Goal: Task Accomplishment & Management: Use online tool/utility

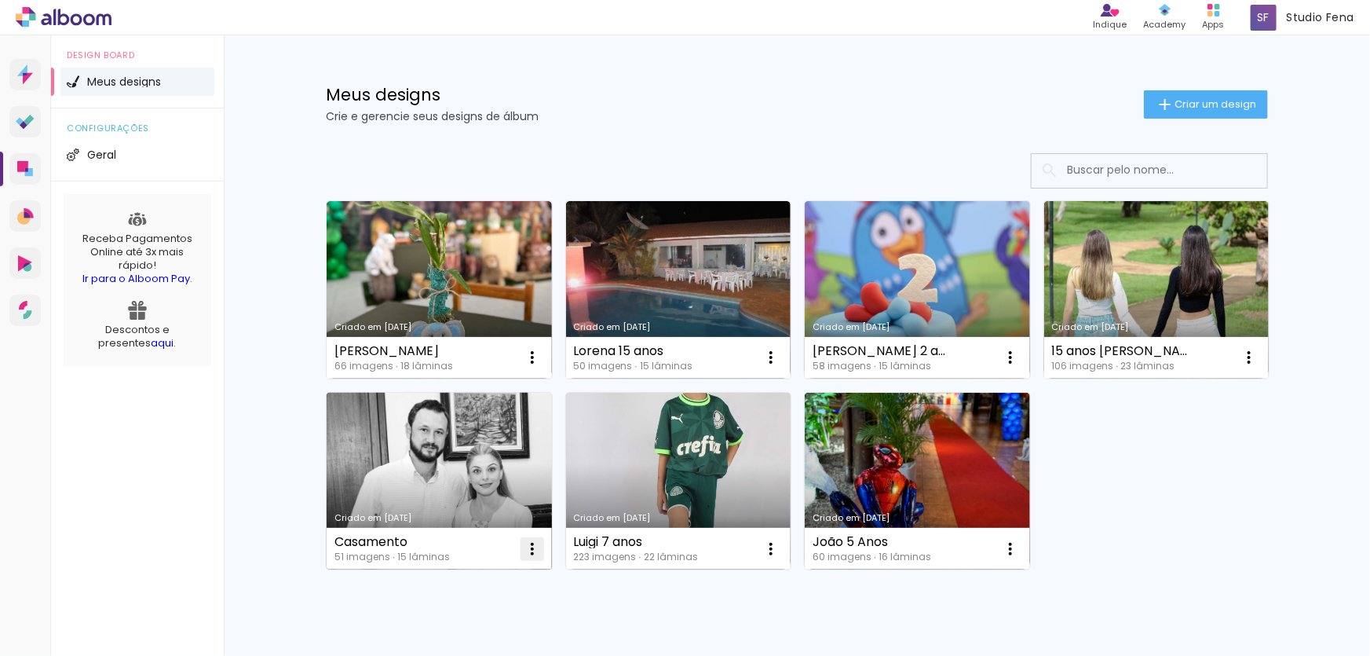
click at [525, 547] on iron-icon at bounding box center [532, 548] width 19 height 19
click at [424, 581] on span "Abrir" at bounding box center [434, 584] width 24 height 11
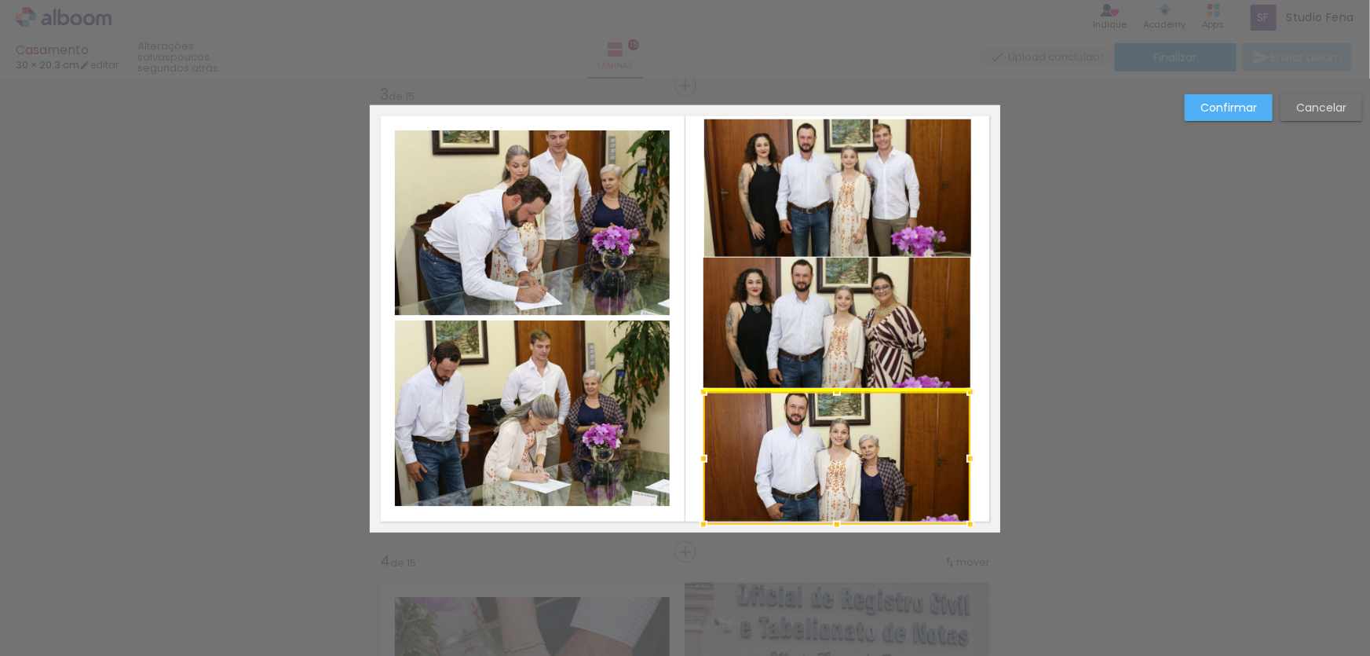
click at [804, 428] on div at bounding box center [836, 458] width 267 height 133
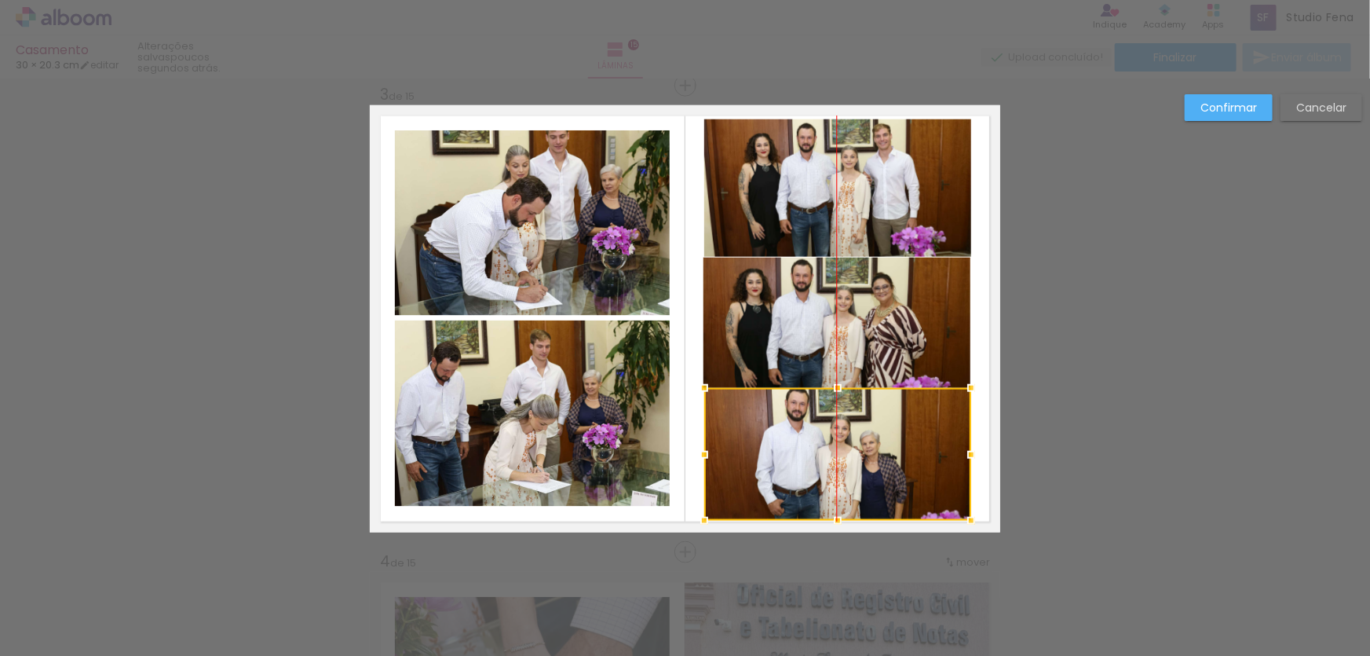
click at [807, 434] on div at bounding box center [837, 454] width 267 height 133
click at [788, 396] on div at bounding box center [837, 454] width 267 height 133
click at [743, 397] on div at bounding box center [837, 454] width 267 height 133
click at [718, 512] on div at bounding box center [837, 454] width 267 height 133
click at [831, 510] on div at bounding box center [837, 520] width 31 height 31
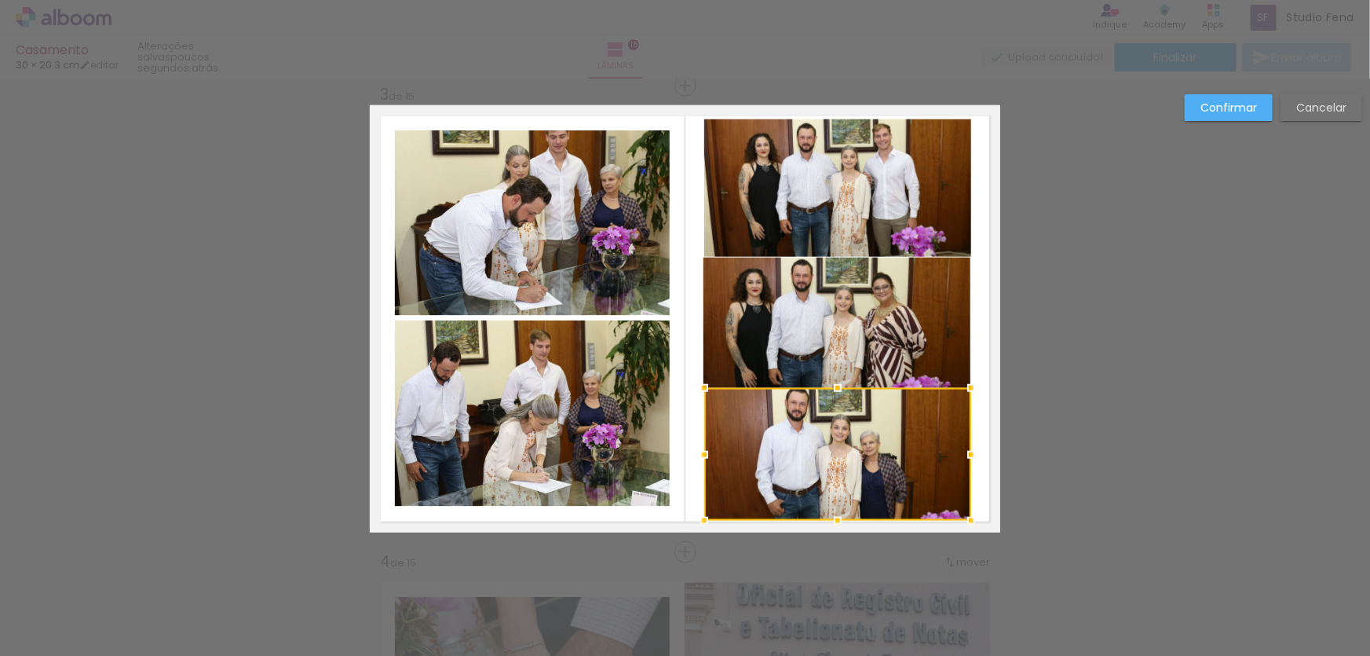
click at [831, 519] on div at bounding box center [837, 520] width 31 height 31
click at [833, 389] on div at bounding box center [837, 387] width 31 height 31
click at [833, 382] on div at bounding box center [837, 387] width 31 height 31
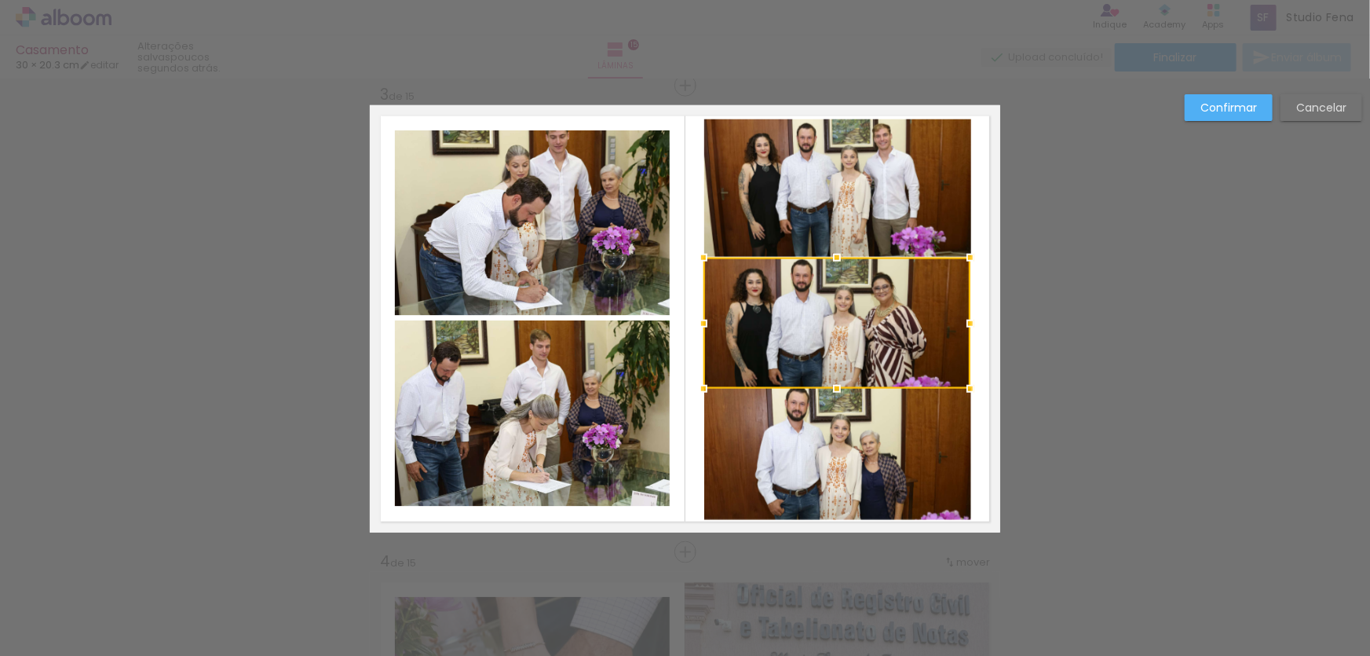
click at [856, 396] on quentale-photo at bounding box center [837, 454] width 267 height 133
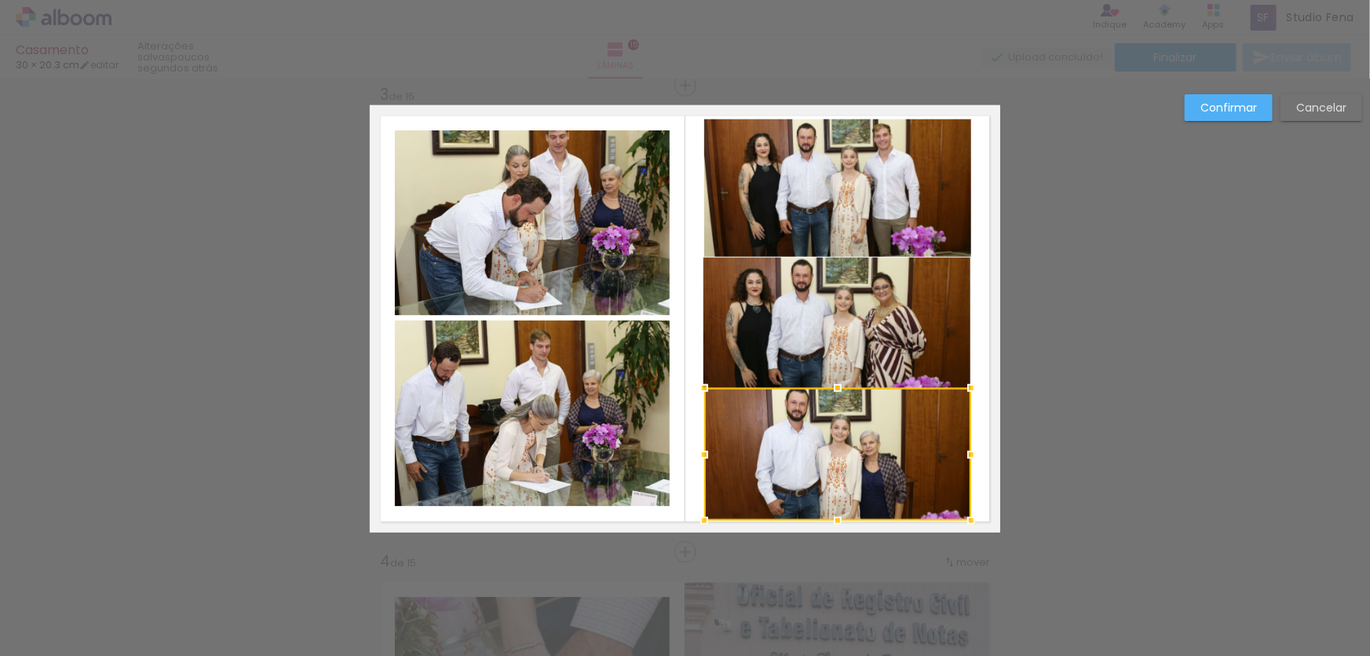
drag, startPoint x: 856, startPoint y: 396, endPoint x: 853, endPoint y: 408, distance: 12.0
click at [853, 408] on div at bounding box center [837, 454] width 267 height 133
click at [848, 411] on div at bounding box center [837, 454] width 267 height 133
click at [912, 411] on div at bounding box center [837, 454] width 267 height 133
click at [926, 404] on div at bounding box center [837, 454] width 267 height 133
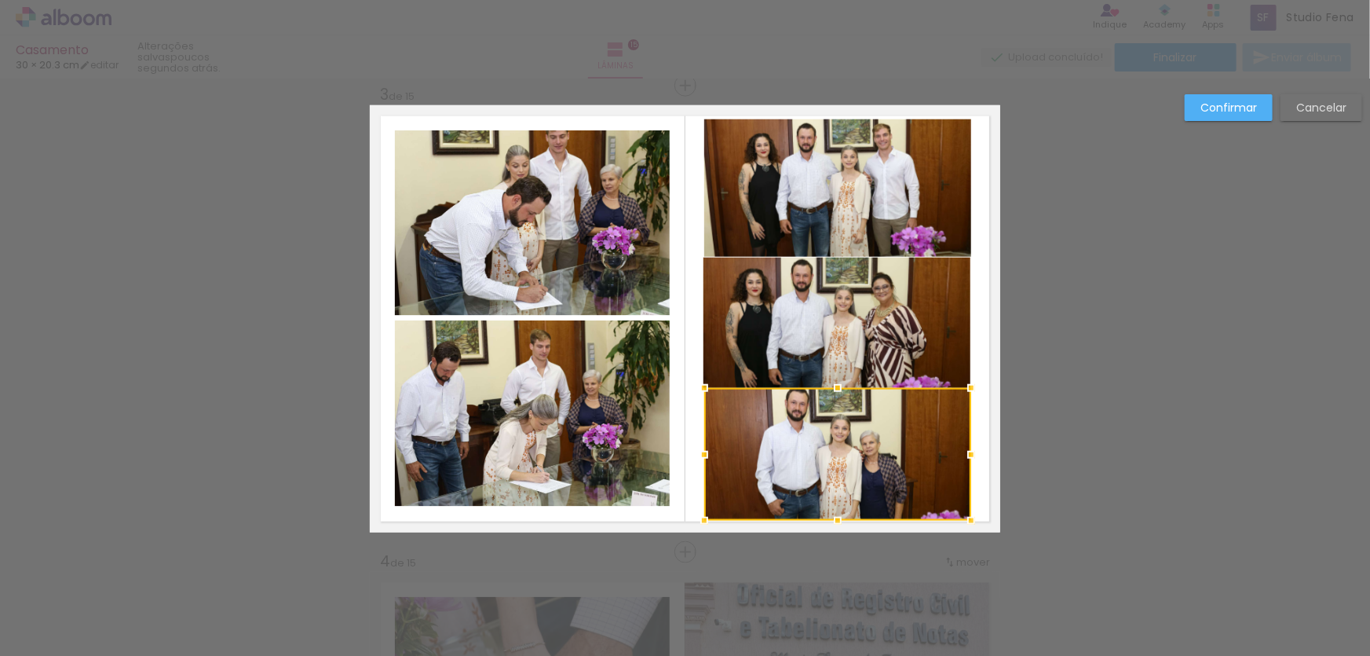
click at [926, 397] on div at bounding box center [837, 454] width 267 height 133
click at [740, 389] on div at bounding box center [837, 454] width 267 height 133
click at [697, 389] on div at bounding box center [703, 387] width 31 height 31
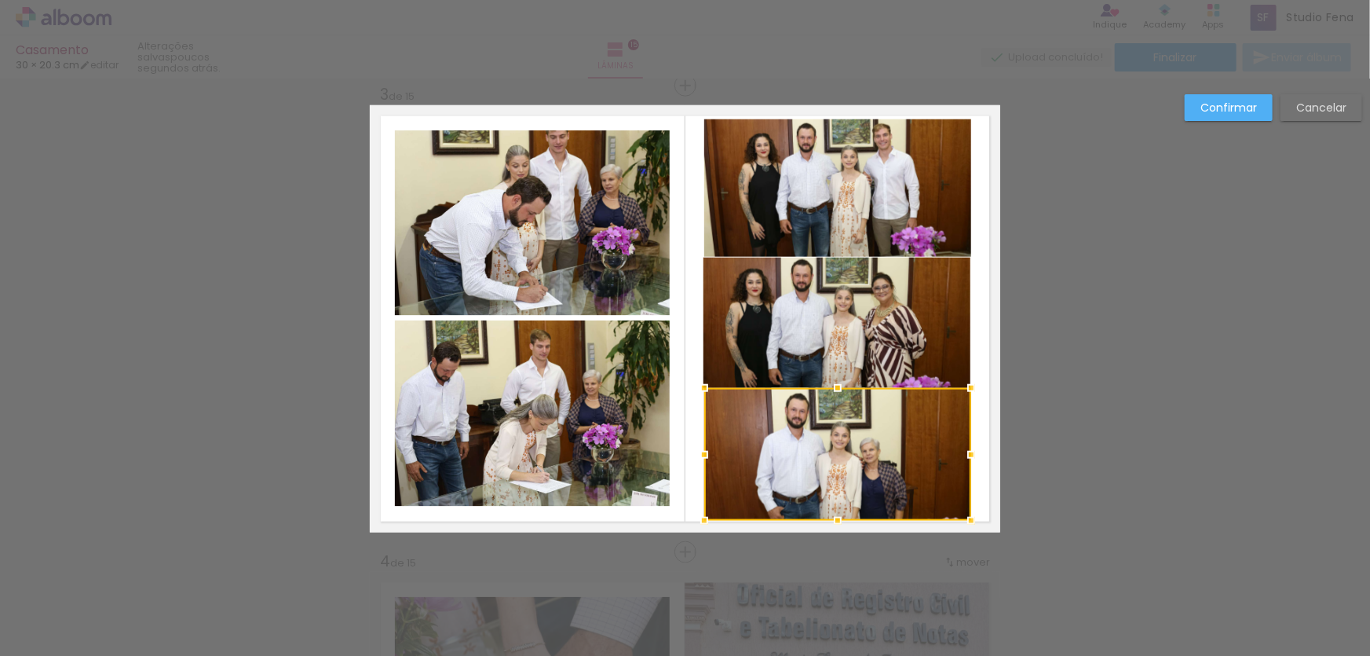
click at [984, 453] on quentale-layouter at bounding box center [685, 318] width 630 height 427
click at [910, 298] on quentale-photo at bounding box center [836, 322] width 267 height 131
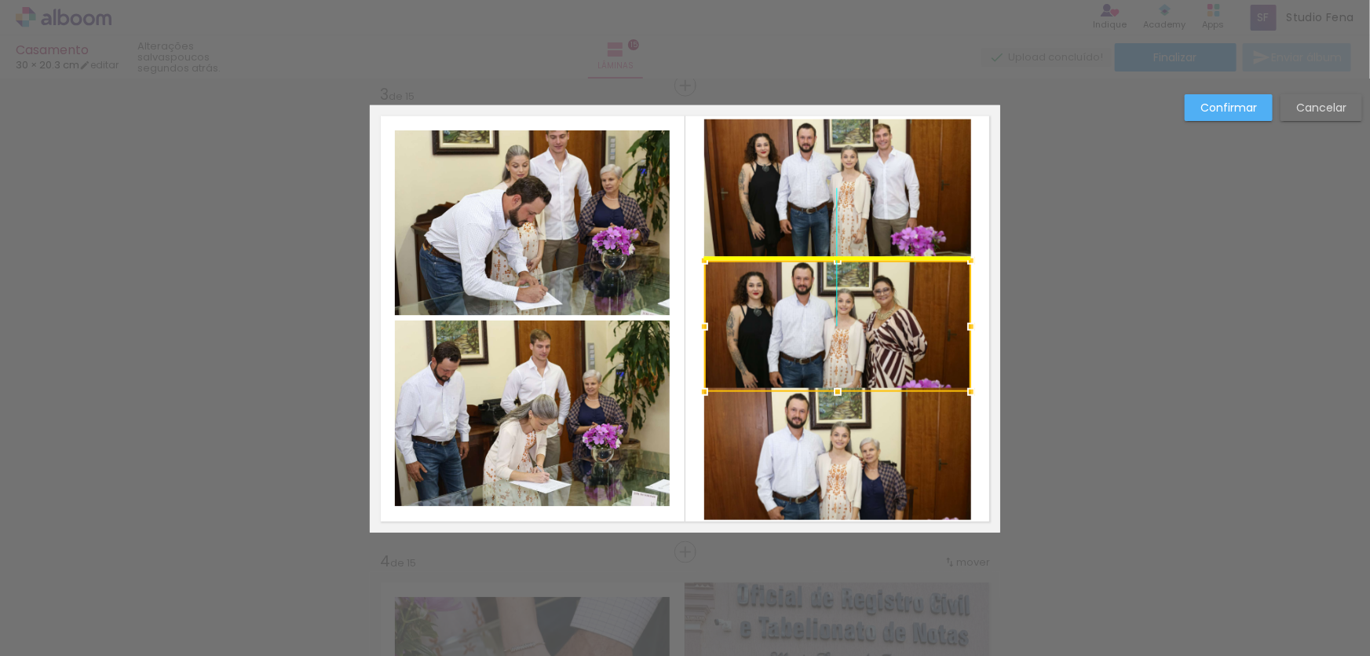
click at [906, 298] on div at bounding box center [837, 326] width 267 height 131
click at [984, 314] on quentale-layouter at bounding box center [685, 318] width 630 height 427
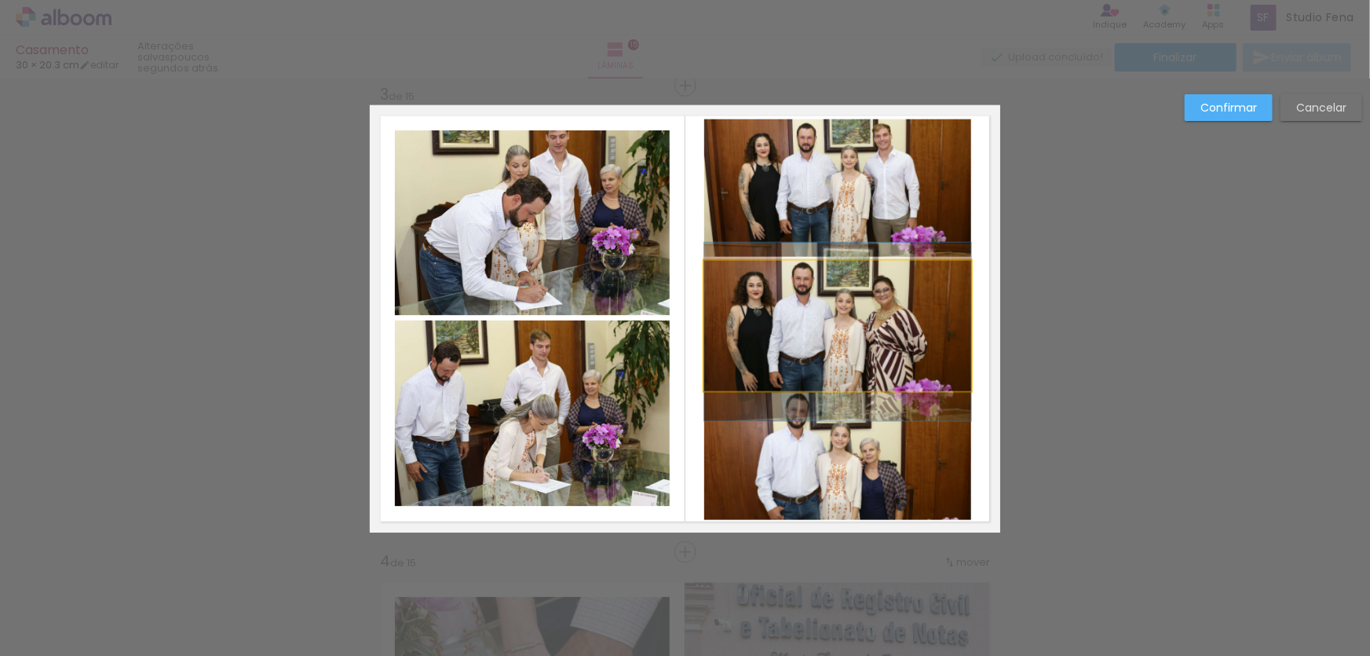
click at [866, 347] on quentale-photo at bounding box center [837, 326] width 267 height 131
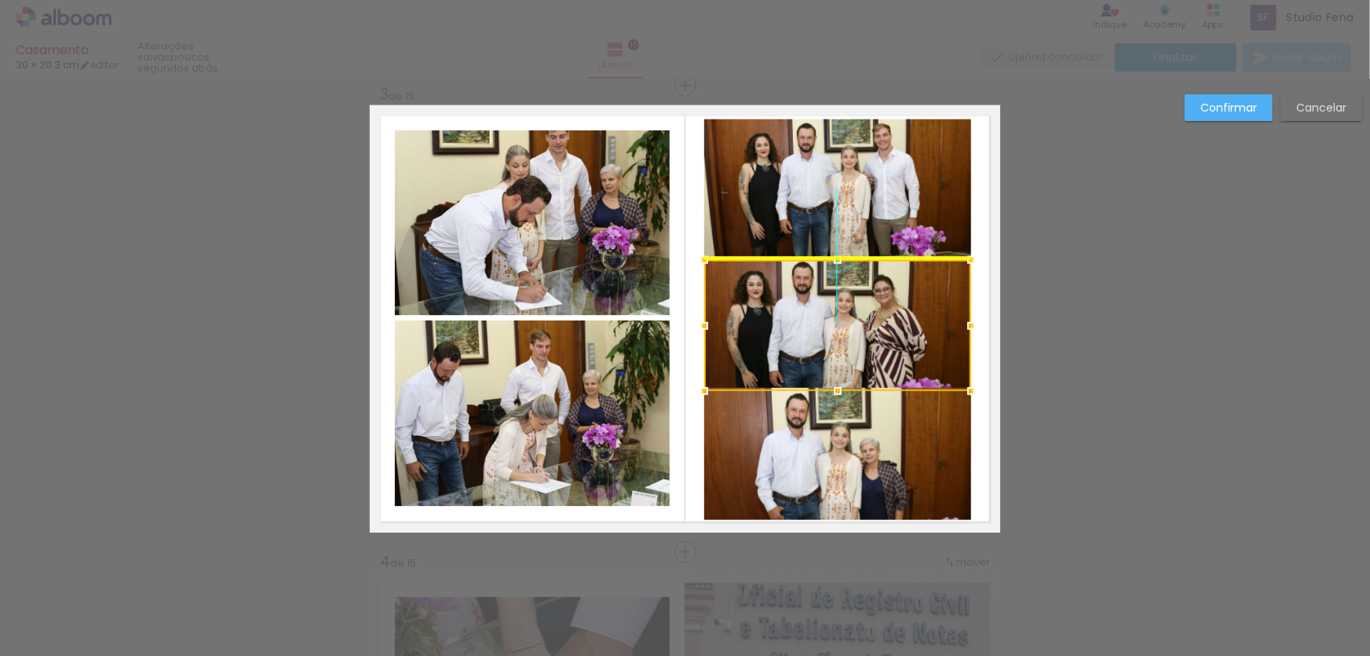
click at [859, 317] on div at bounding box center [837, 325] width 267 height 131
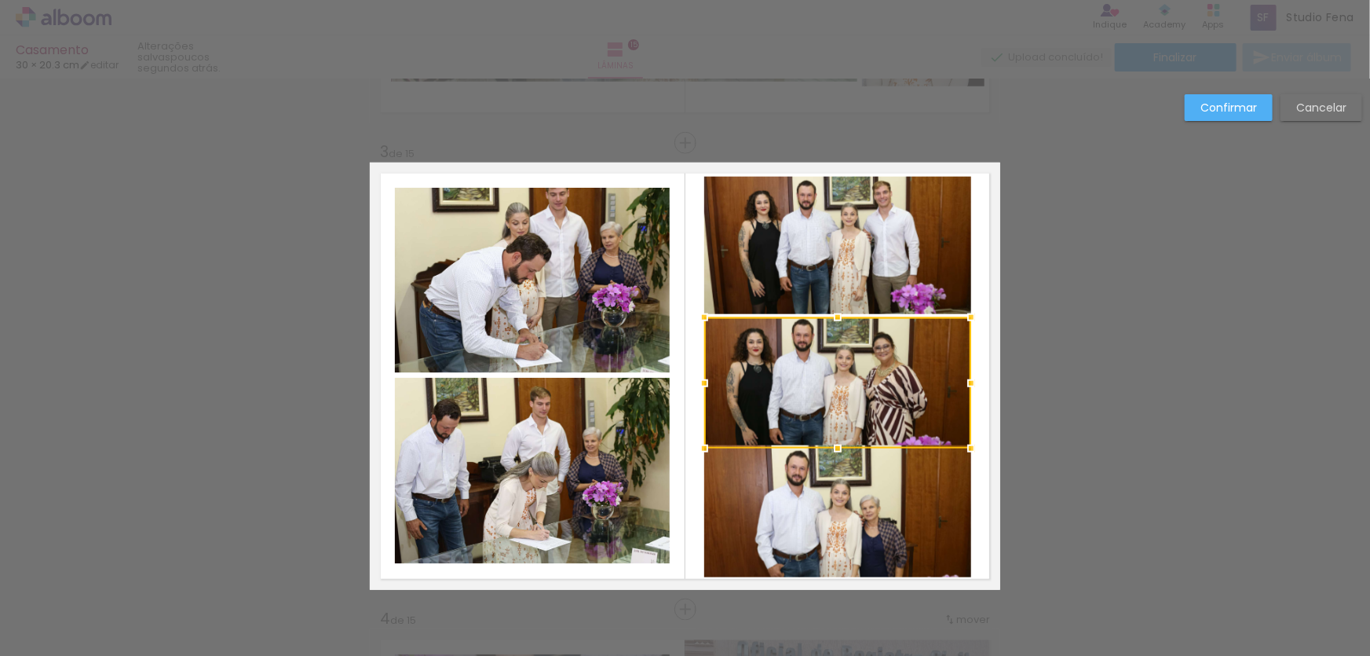
scroll to position [924, 0]
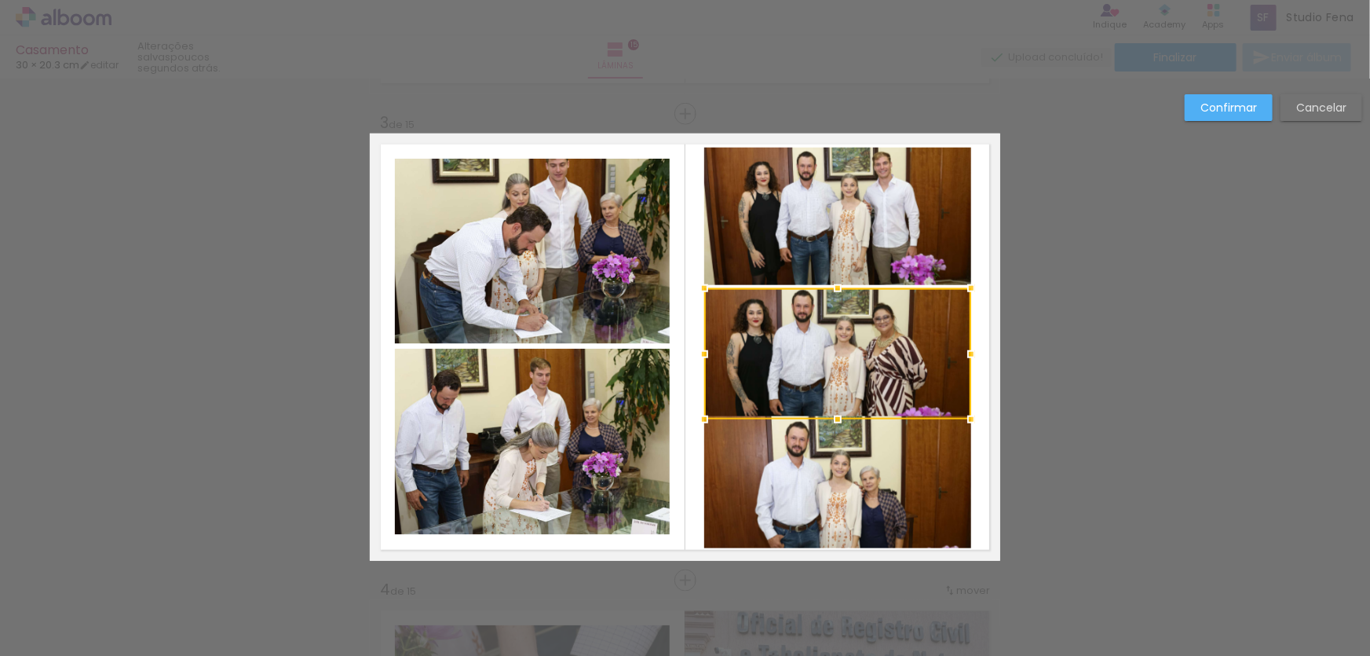
click at [857, 320] on div at bounding box center [837, 353] width 267 height 131
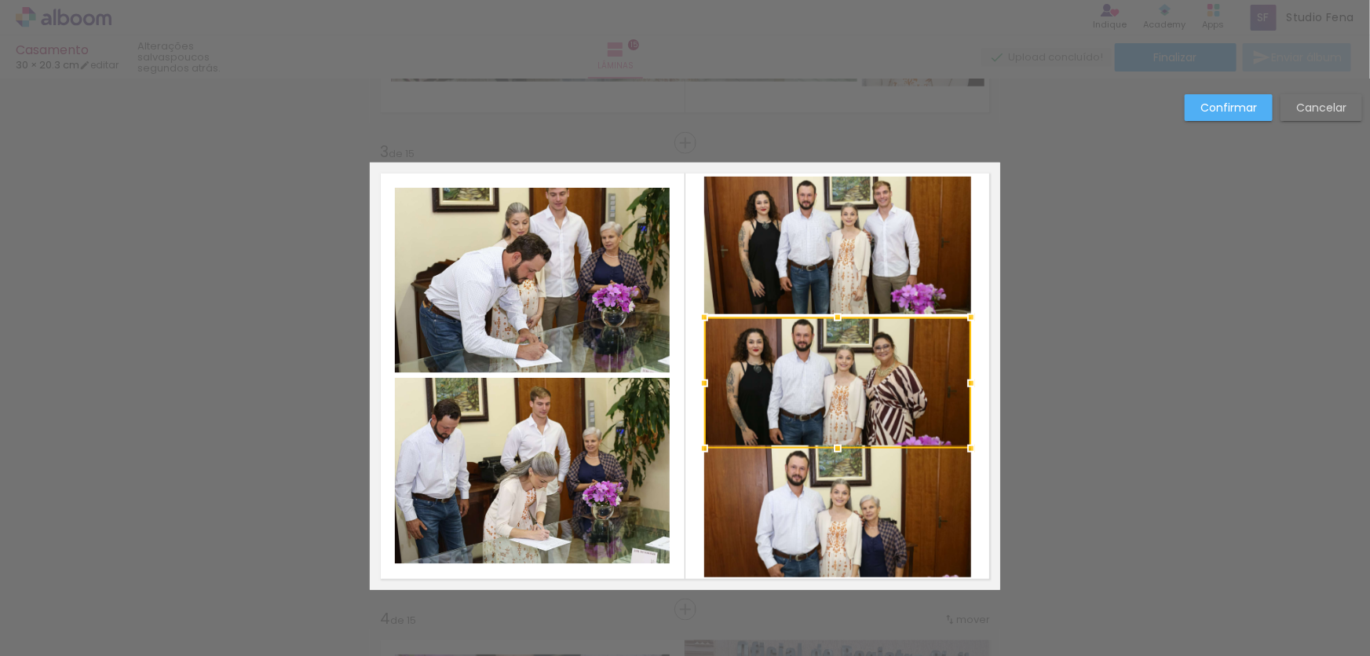
click at [857, 320] on div at bounding box center [837, 382] width 267 height 131
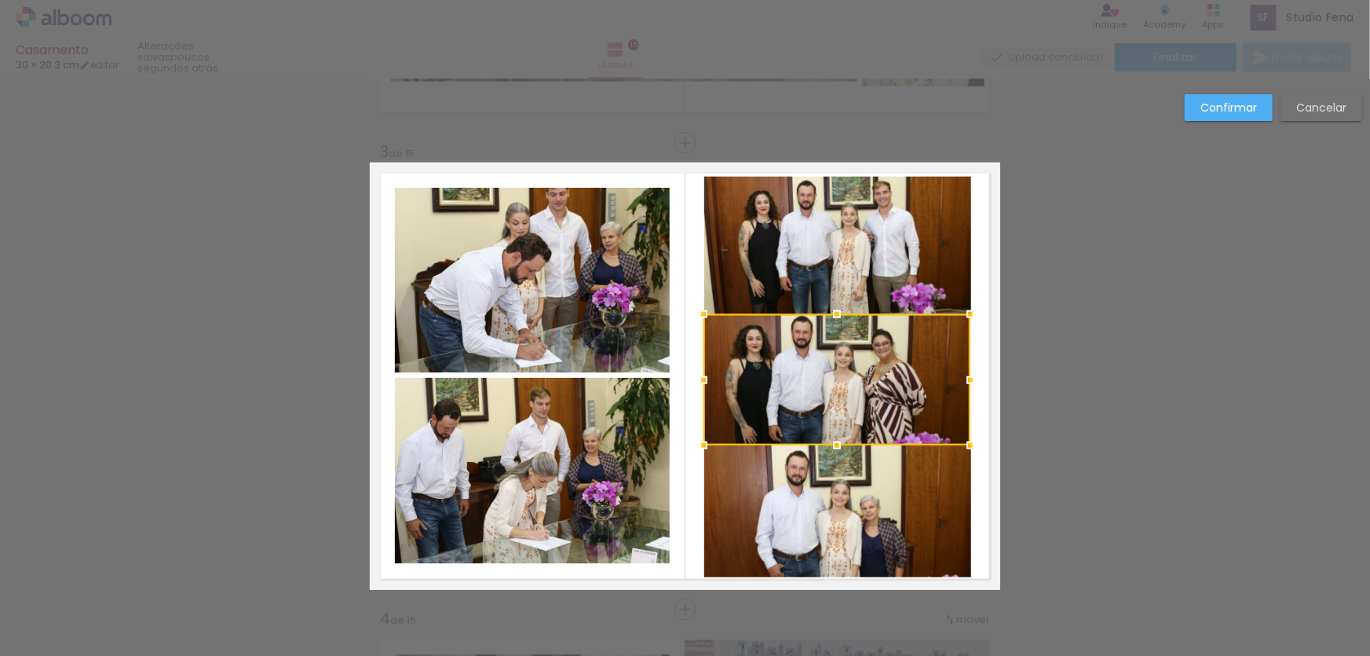
click at [862, 348] on div at bounding box center [836, 379] width 267 height 131
click at [977, 356] on quentale-layouter at bounding box center [685, 376] width 630 height 427
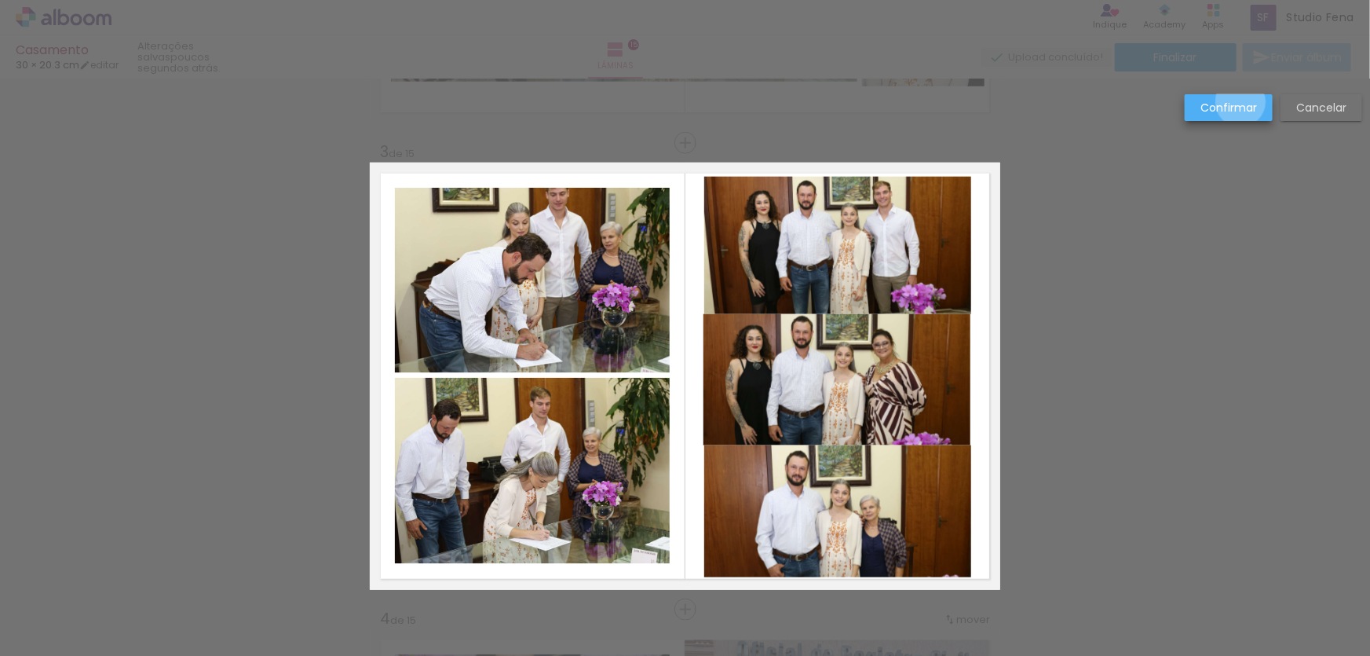
click at [0, 0] on slot "Confirmar" at bounding box center [0, 0] width 0 height 0
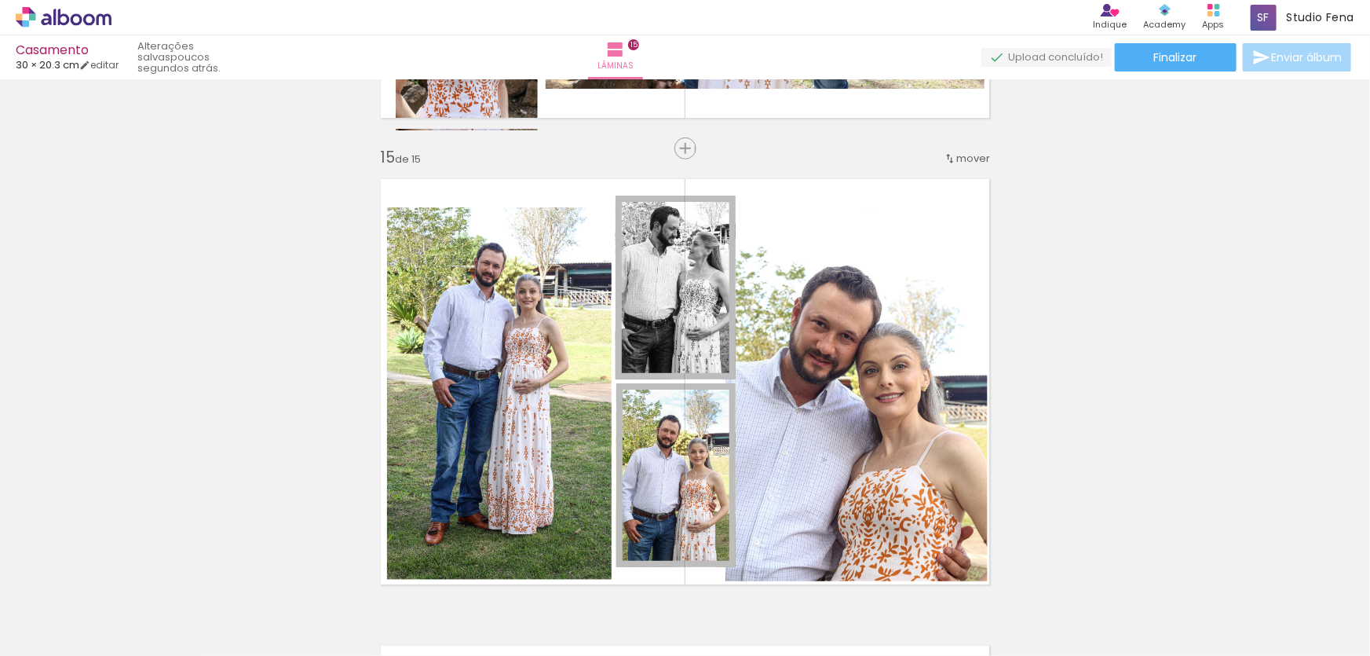
scroll to position [6010, 0]
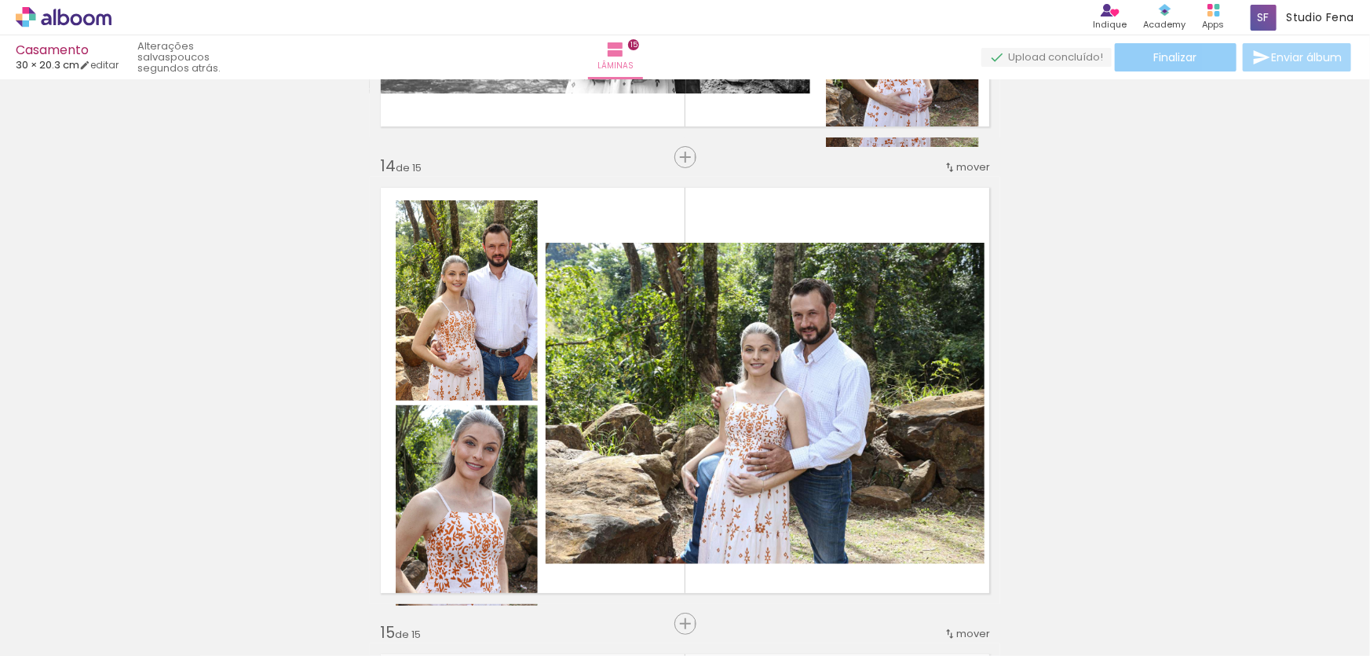
click at [1185, 62] on span "Finalizar" at bounding box center [1175, 57] width 43 height 11
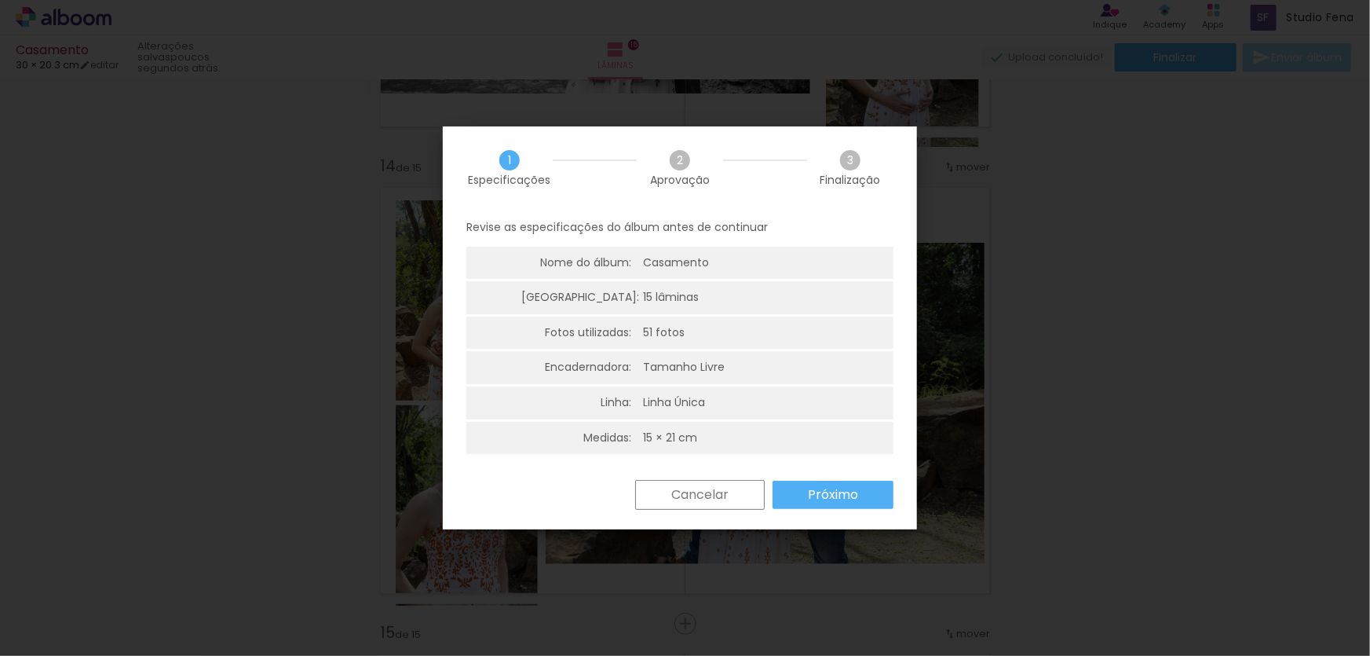
click at [288, 191] on iron-overlay-backdrop at bounding box center [685, 328] width 1370 height 656
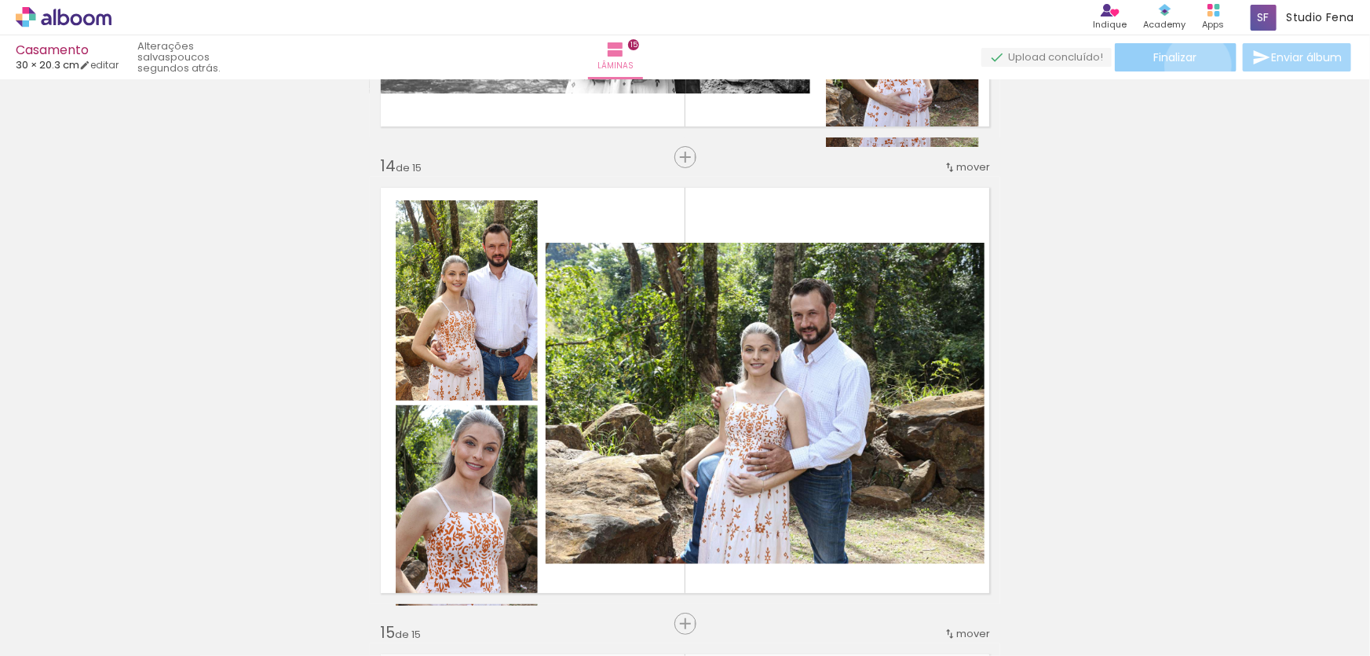
click at [1192, 65] on paper-button "Finalizar" at bounding box center [1176, 57] width 122 height 28
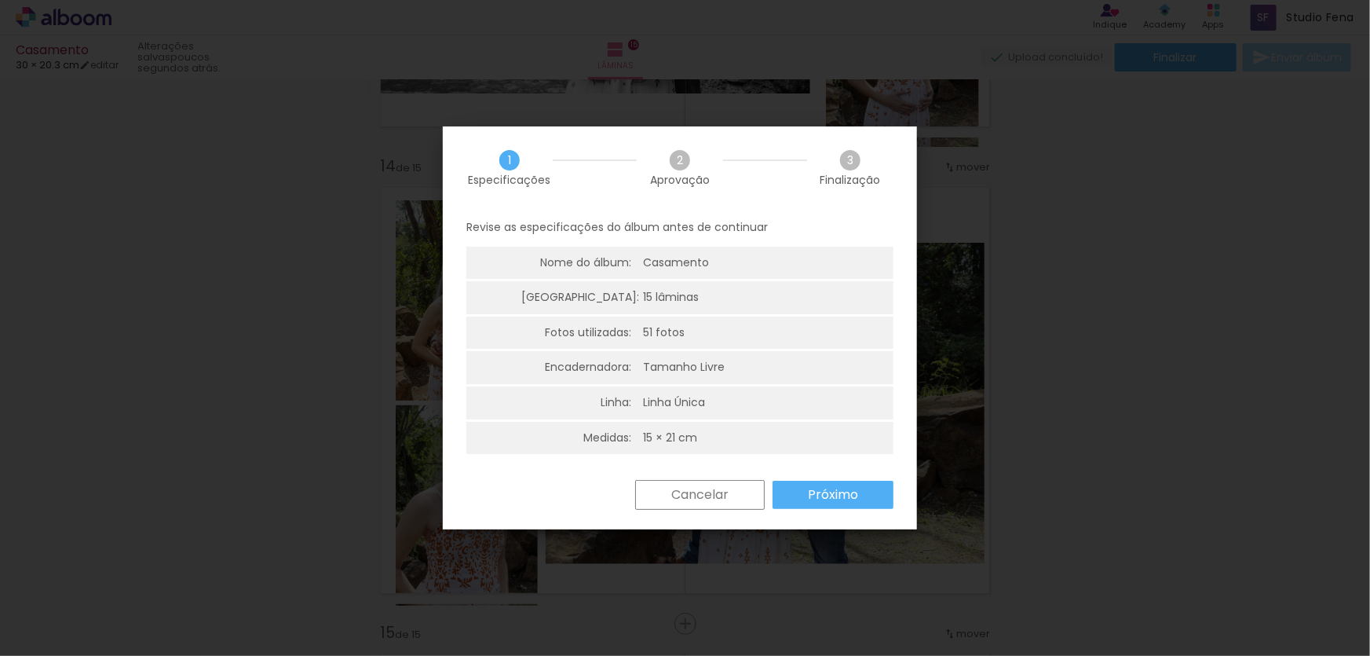
click at [0, 0] on slot "Próximo" at bounding box center [0, 0] width 0 height 0
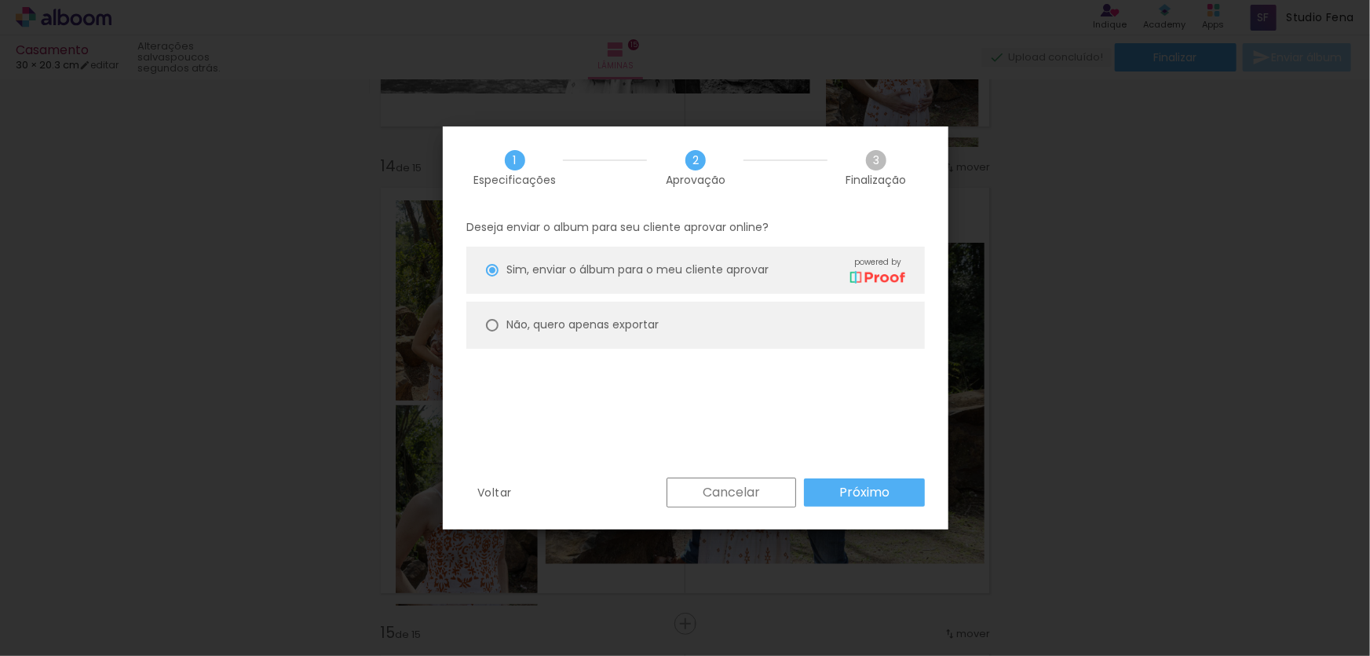
click at [0, 0] on slot "Não, quero apenas exportar" at bounding box center [0, 0] width 0 height 0
type paper-radio-button "on"
click at [0, 0] on slot "Próximo" at bounding box center [0, 0] width 0 height 0
type input "Alta, 300 DPI"
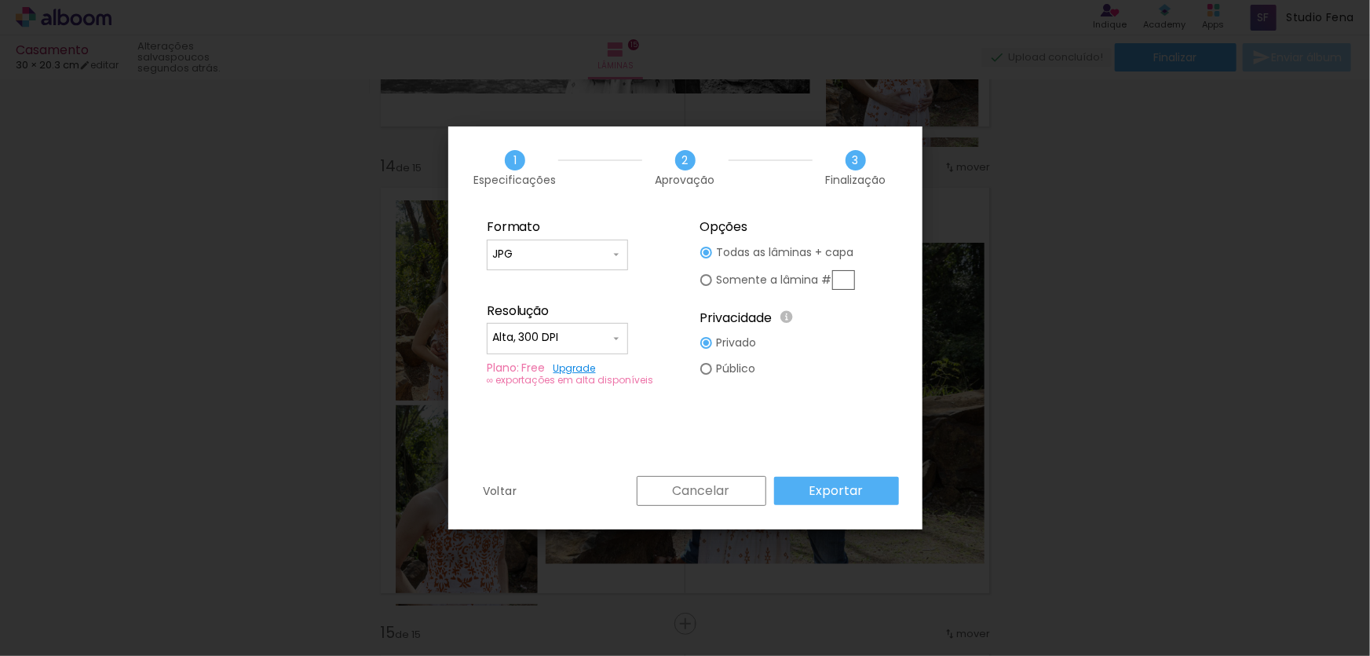
click at [0, 0] on slot "Exportar" at bounding box center [0, 0] width 0 height 0
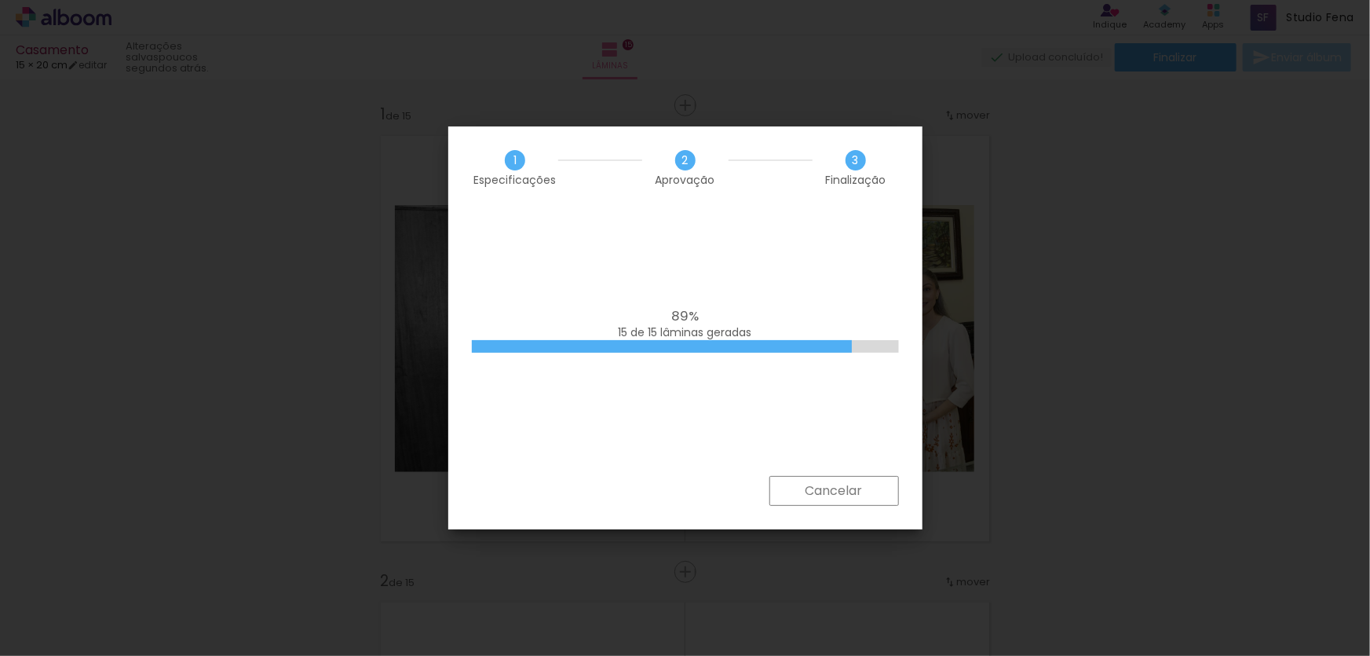
scroll to position [6010, 0]
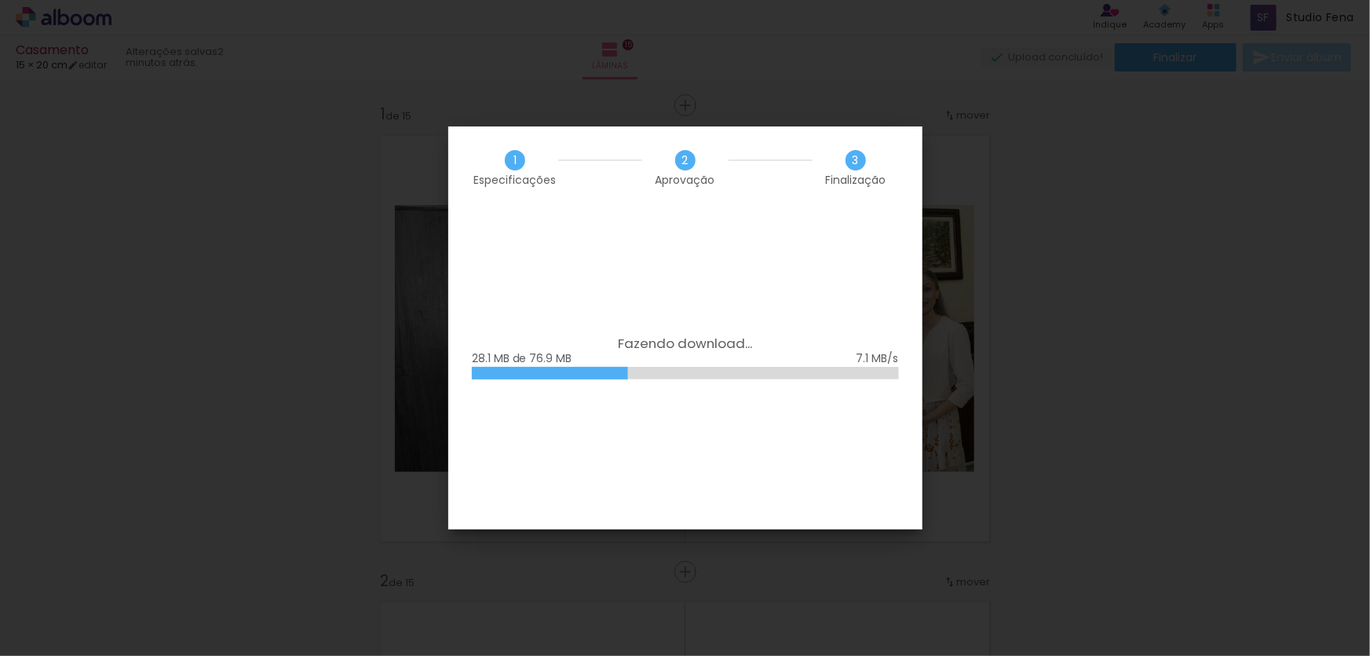
scroll to position [6010, 0]
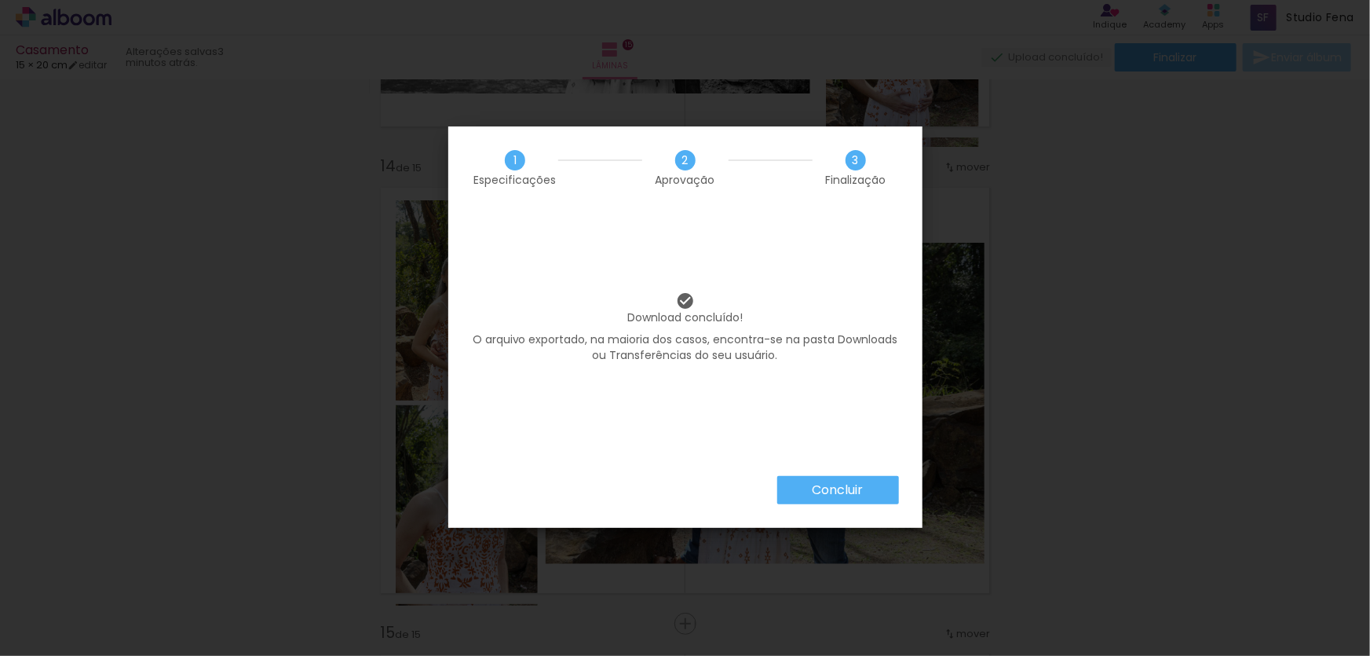
click at [0, 0] on slot "Concluir" at bounding box center [0, 0] width 0 height 0
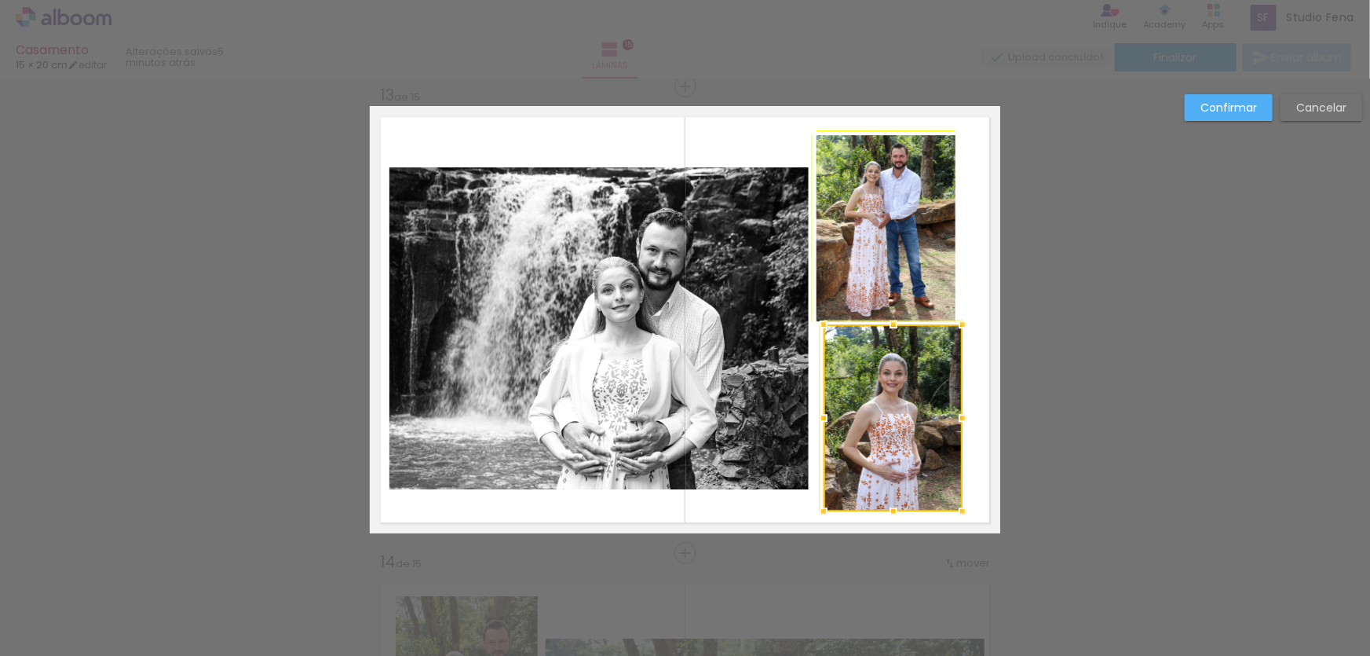
click at [958, 511] on div at bounding box center [962, 510] width 31 height 31
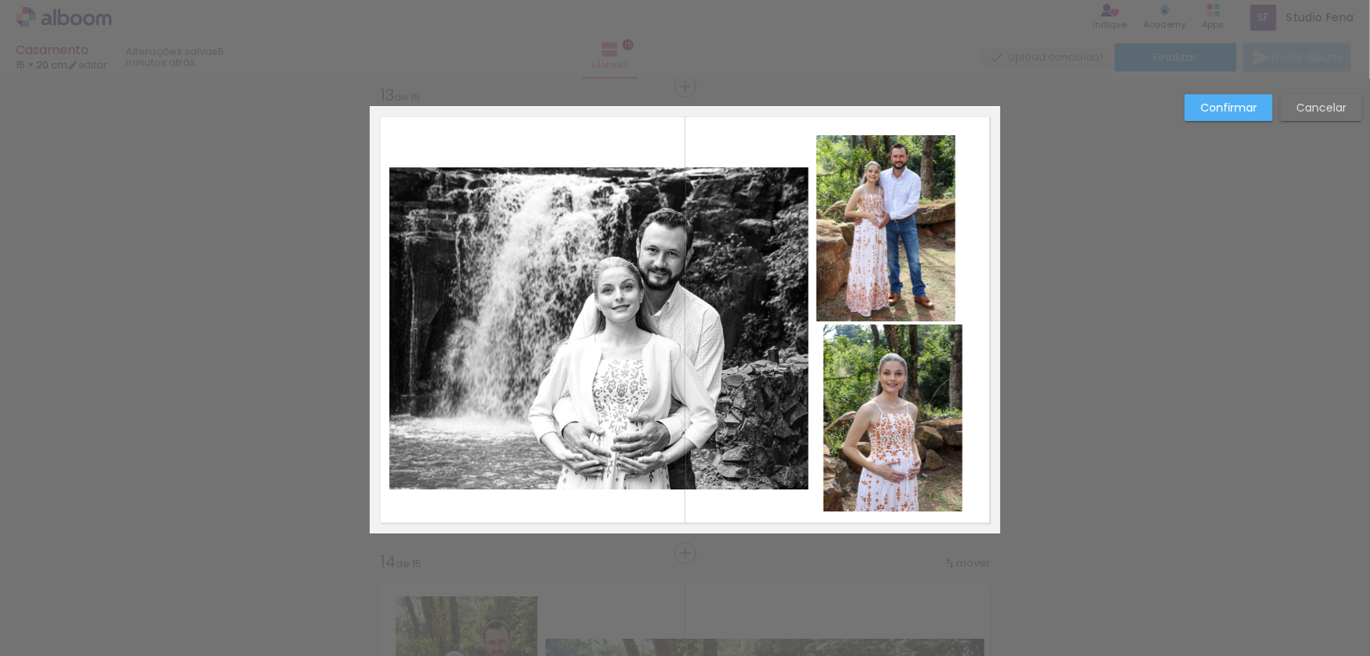
click at [983, 270] on quentale-layouter at bounding box center [685, 319] width 630 height 427
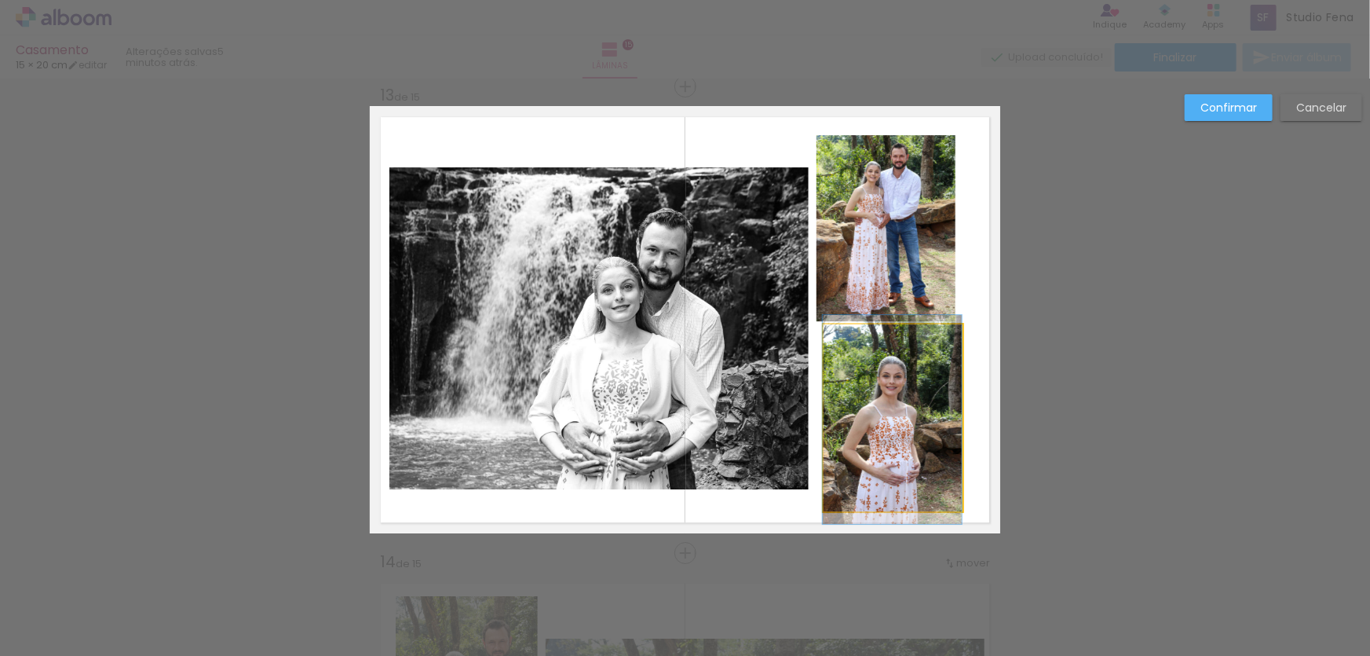
drag, startPoint x: 900, startPoint y: 367, endPoint x: 889, endPoint y: 370, distance: 12.2
click at [970, 294] on quentale-layouter at bounding box center [685, 319] width 630 height 427
drag, startPoint x: 882, startPoint y: 400, endPoint x: 873, endPoint y: 402, distance: 9.0
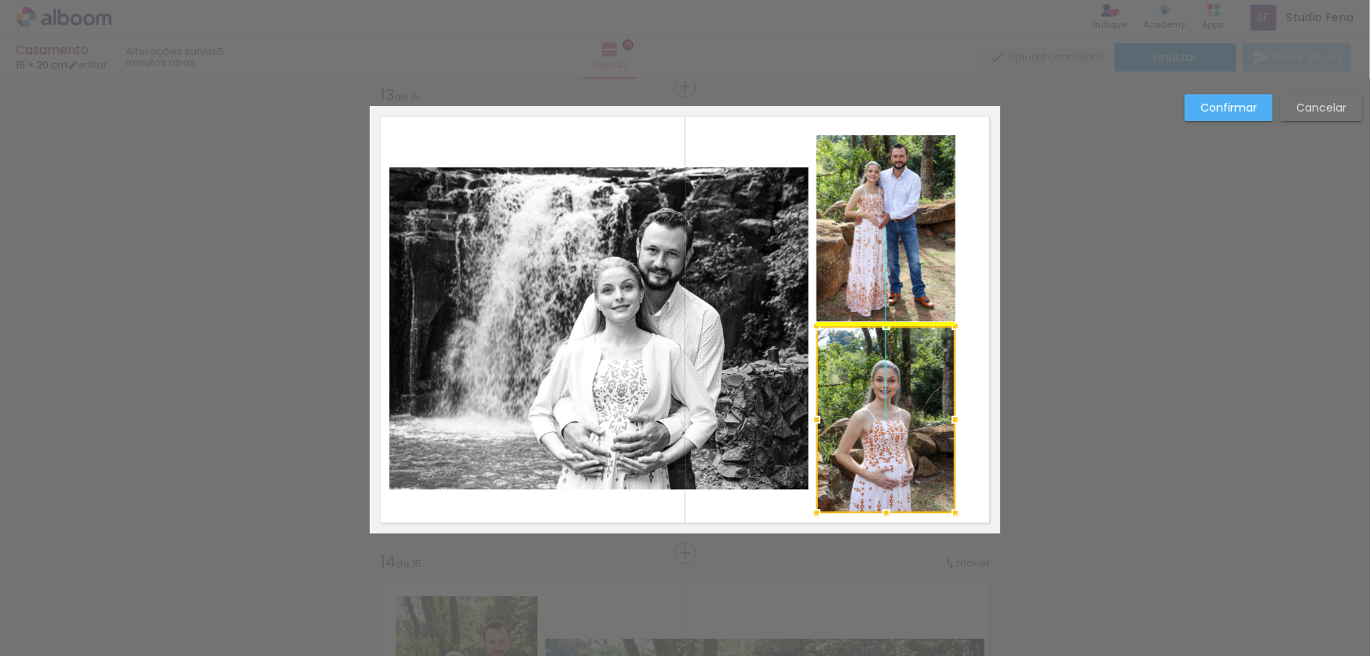
click at [866, 404] on div at bounding box center [885, 419] width 139 height 187
click at [977, 280] on quentale-layouter at bounding box center [685, 319] width 630 height 427
click at [900, 398] on quentale-photo at bounding box center [885, 419] width 139 height 187
click at [882, 424] on div at bounding box center [885, 419] width 139 height 187
click at [899, 367] on div at bounding box center [885, 419] width 139 height 187
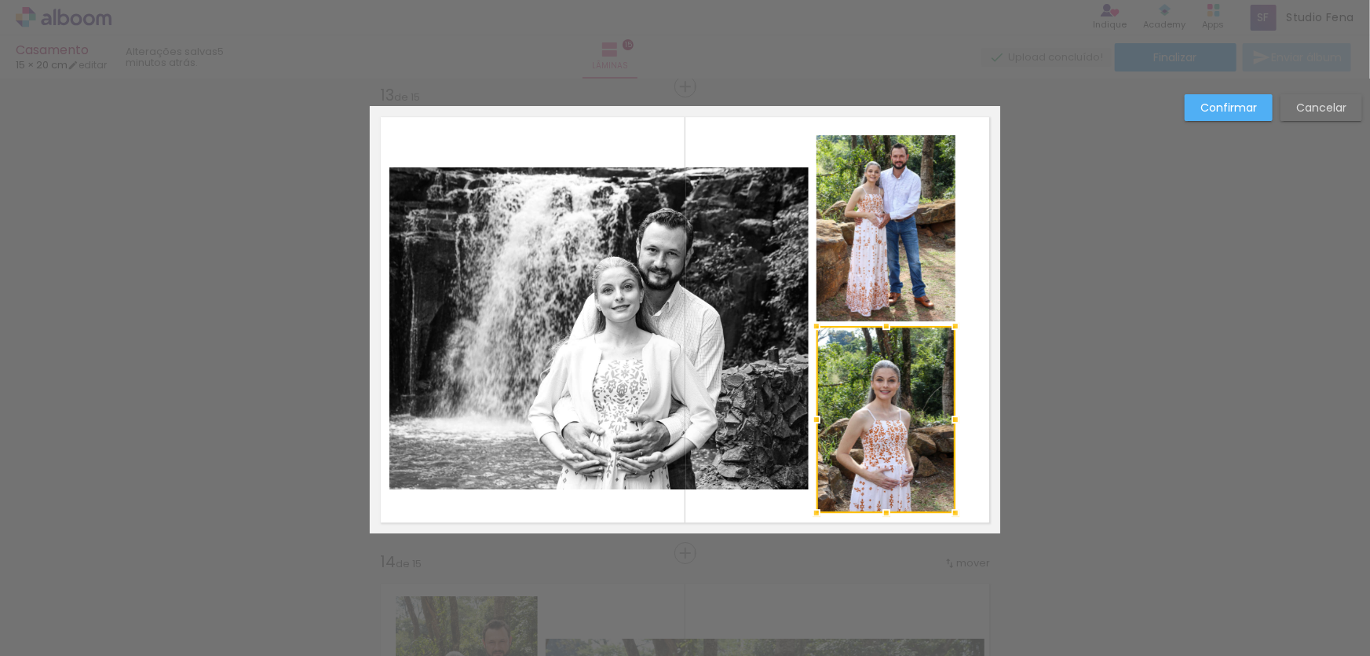
click at [830, 514] on quentale-layouter at bounding box center [685, 319] width 630 height 427
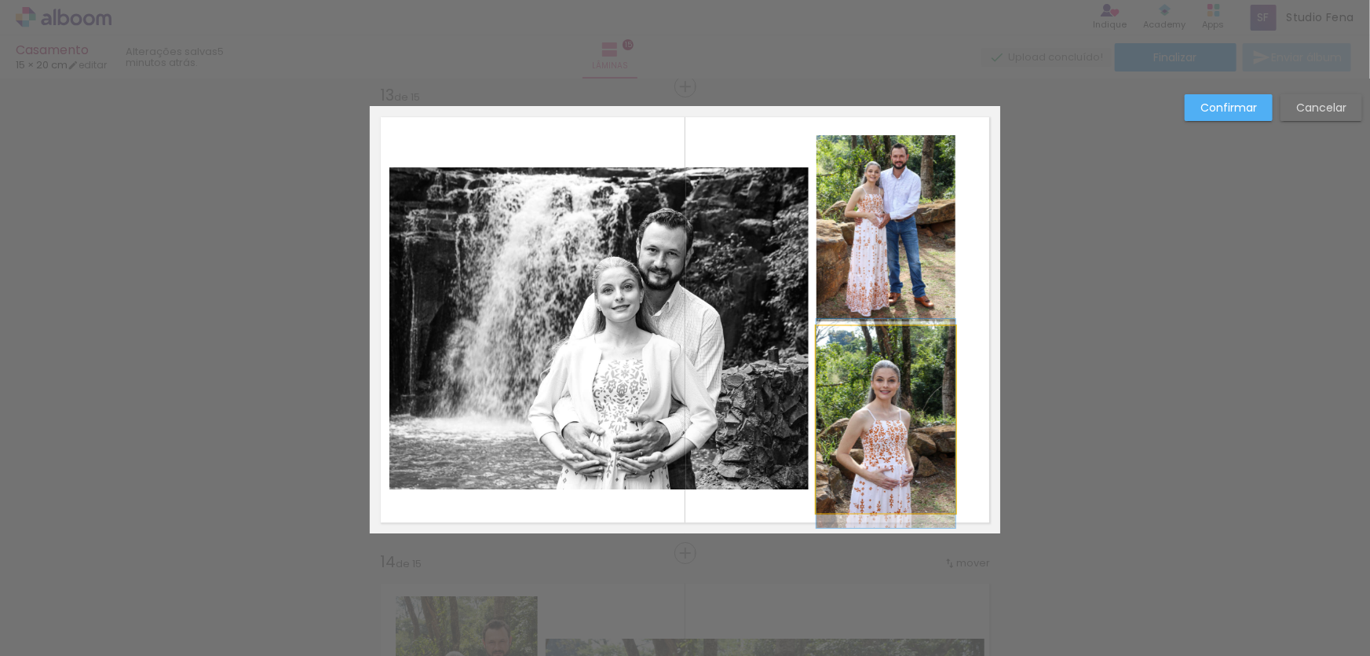
click at [835, 508] on quentale-photo at bounding box center [885, 419] width 139 height 187
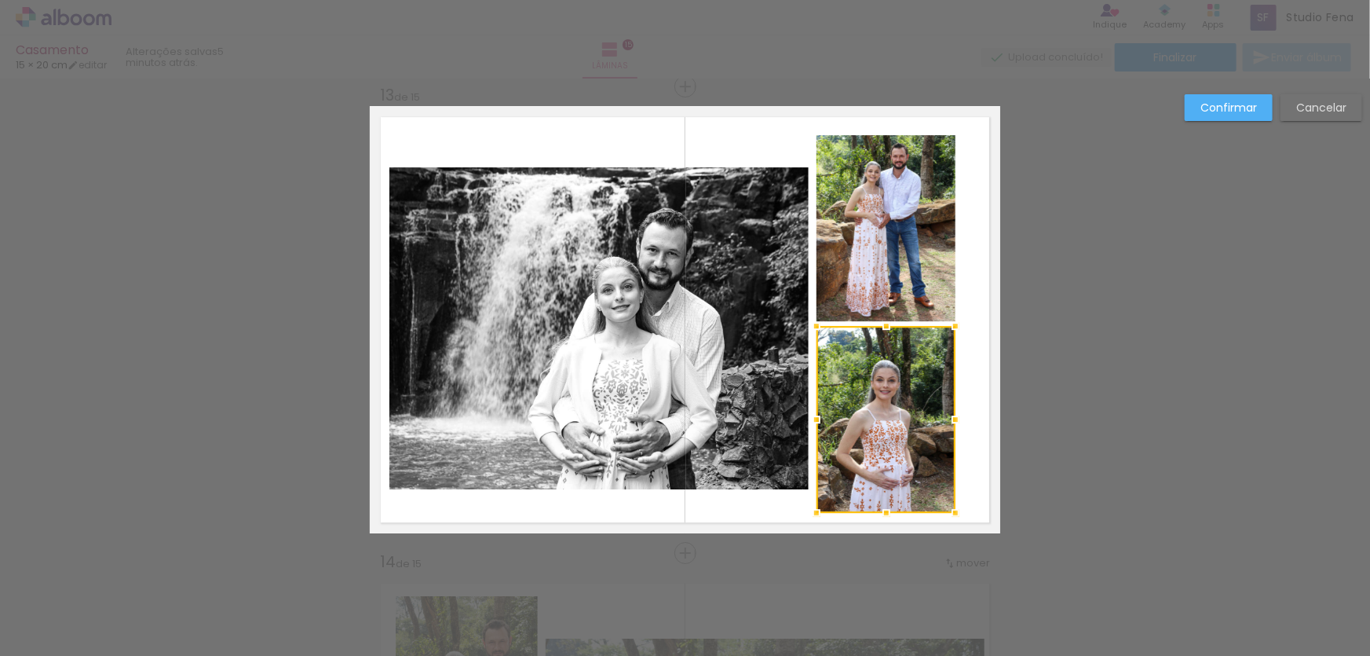
click at [836, 505] on div at bounding box center [885, 419] width 139 height 187
click at [828, 518] on quentale-layouter at bounding box center [685, 319] width 630 height 427
click at [833, 506] on quentale-photo at bounding box center [885, 419] width 139 height 187
click at [835, 502] on div at bounding box center [885, 419] width 139 height 187
click at [824, 508] on div at bounding box center [816, 512] width 31 height 31
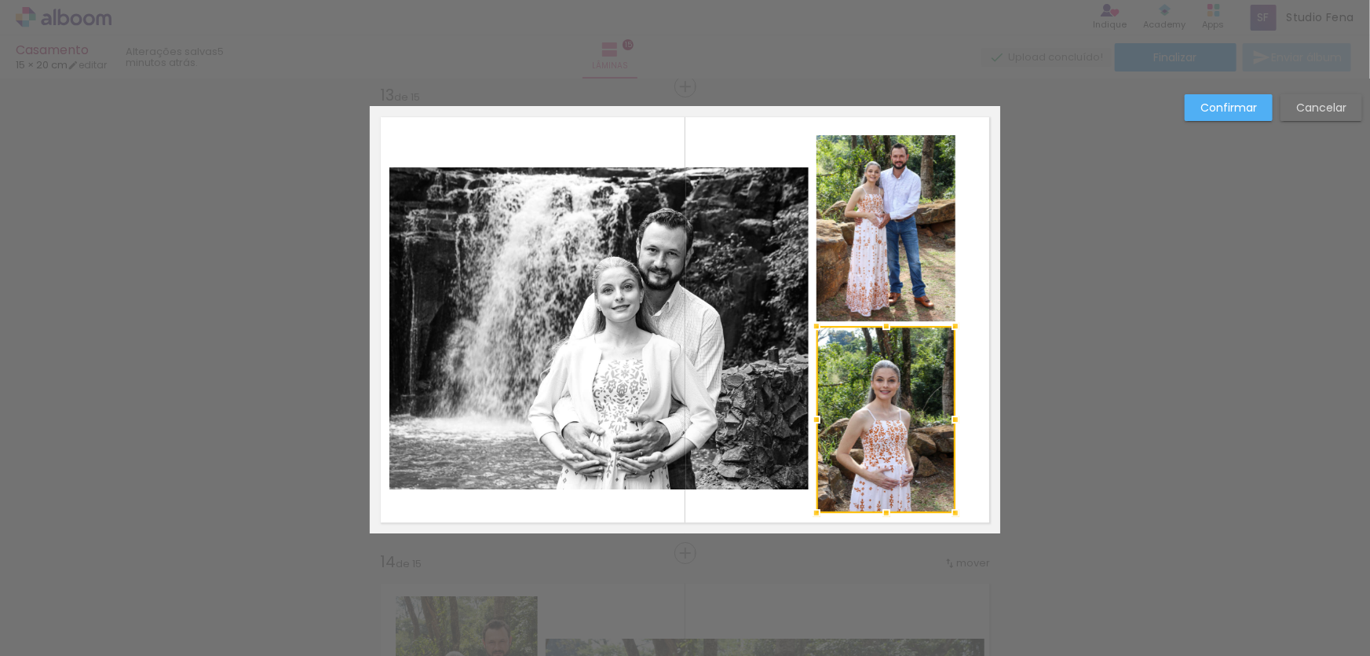
click at [834, 516] on quentale-layouter at bounding box center [685, 319] width 630 height 427
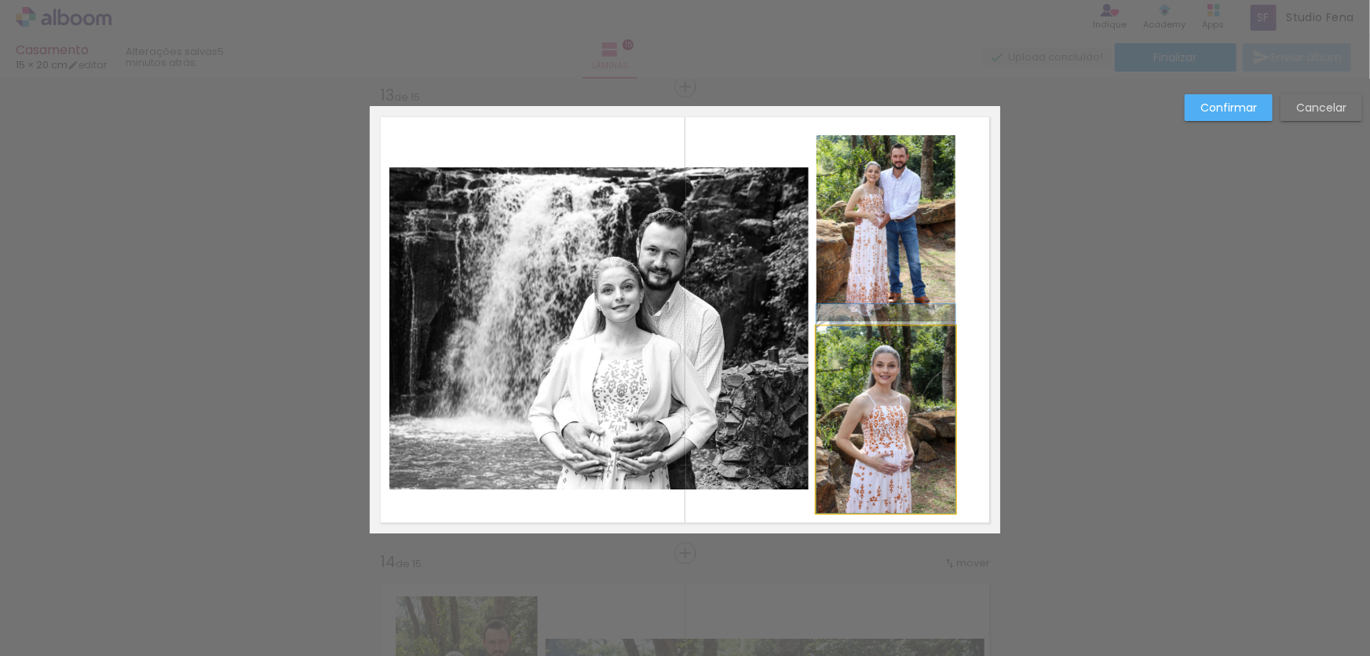
drag, startPoint x: 835, startPoint y: 503, endPoint x: 984, endPoint y: 413, distance: 174.4
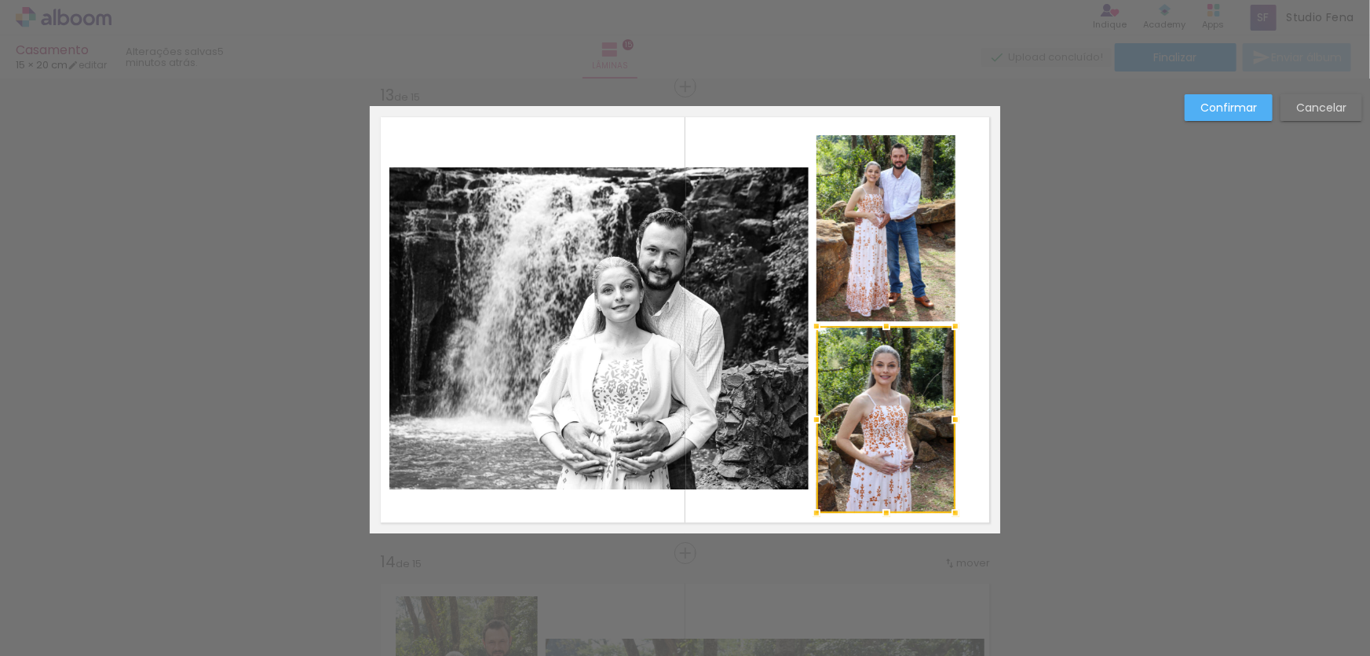
click at [983, 314] on quentale-layouter at bounding box center [685, 319] width 630 height 427
click at [0, 0] on slot "Confirmar" at bounding box center [0, 0] width 0 height 0
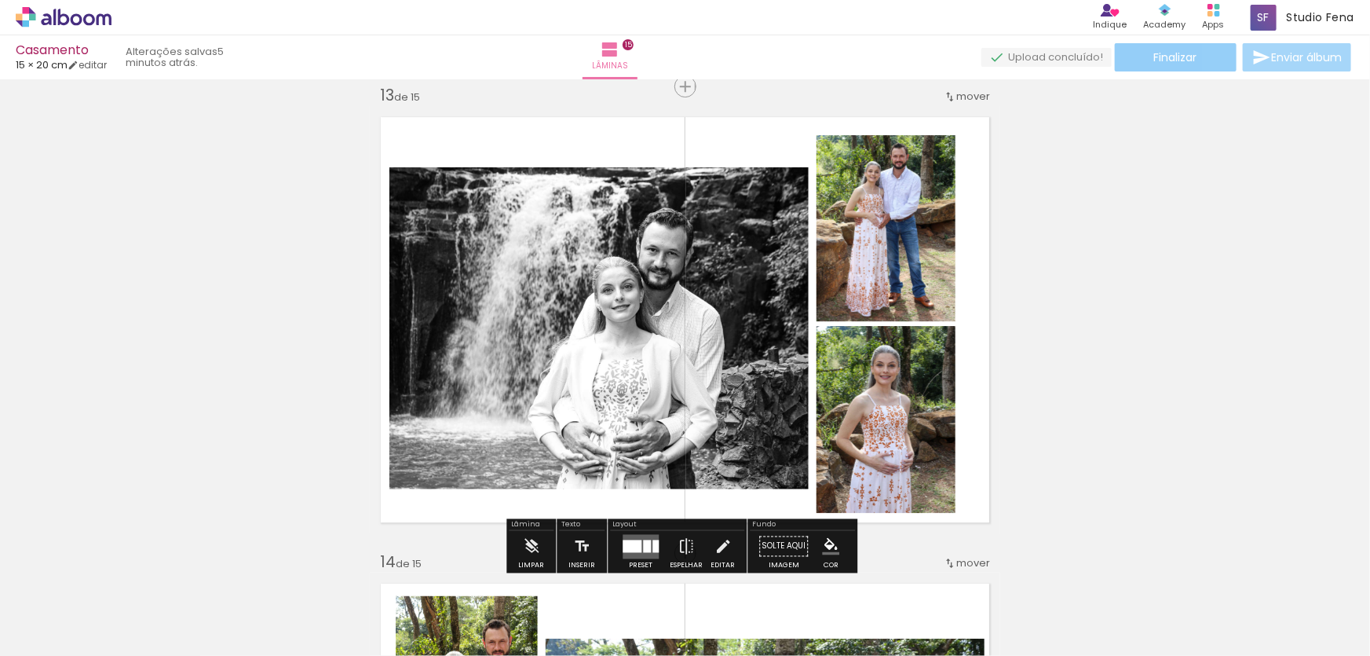
click at [1195, 69] on paper-button "Finalizar" at bounding box center [1176, 57] width 122 height 28
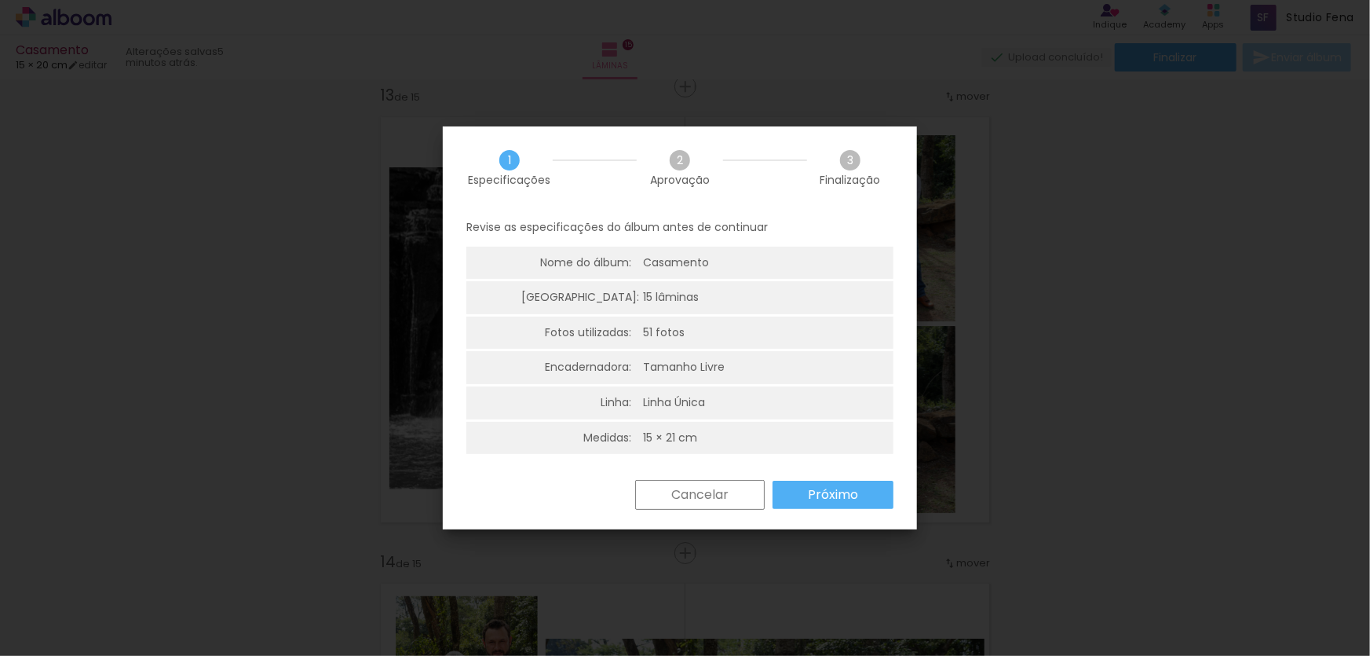
click at [860, 504] on paper-button "Próximo" at bounding box center [832, 494] width 121 height 28
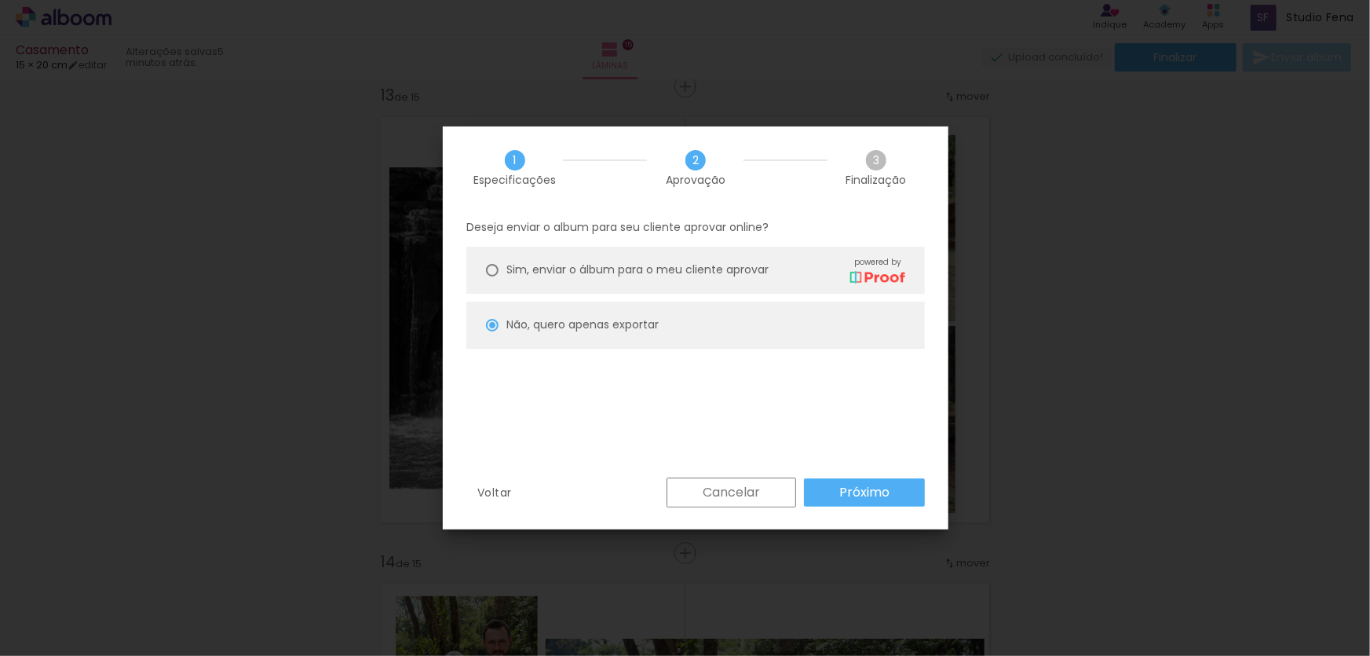
click at [0, 0] on slot "Próximo" at bounding box center [0, 0] width 0 height 0
type input "Alta, 300 DPI"
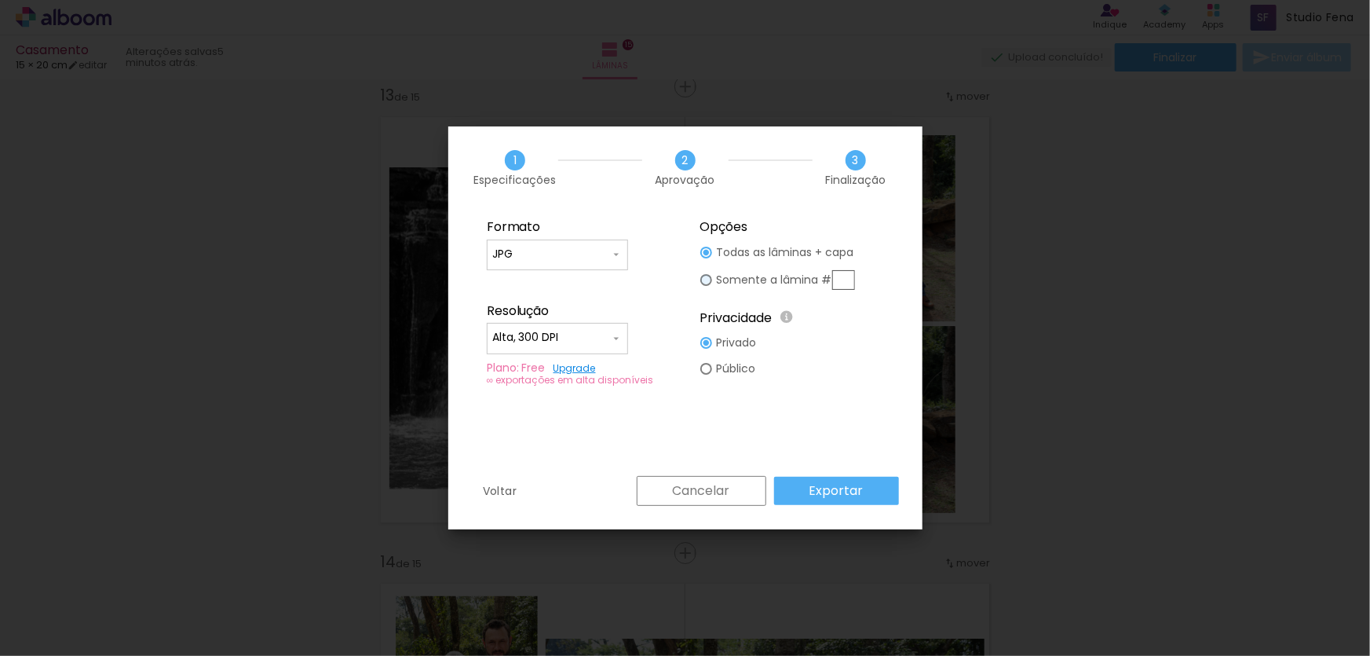
click at [706, 279] on div at bounding box center [706, 280] width 12 height 12
type paper-radio-button "on"
click at [835, 277] on input "text" at bounding box center [843, 280] width 23 height 20
type input "13"
click at [0, 0] on slot "Exportar" at bounding box center [0, 0] width 0 height 0
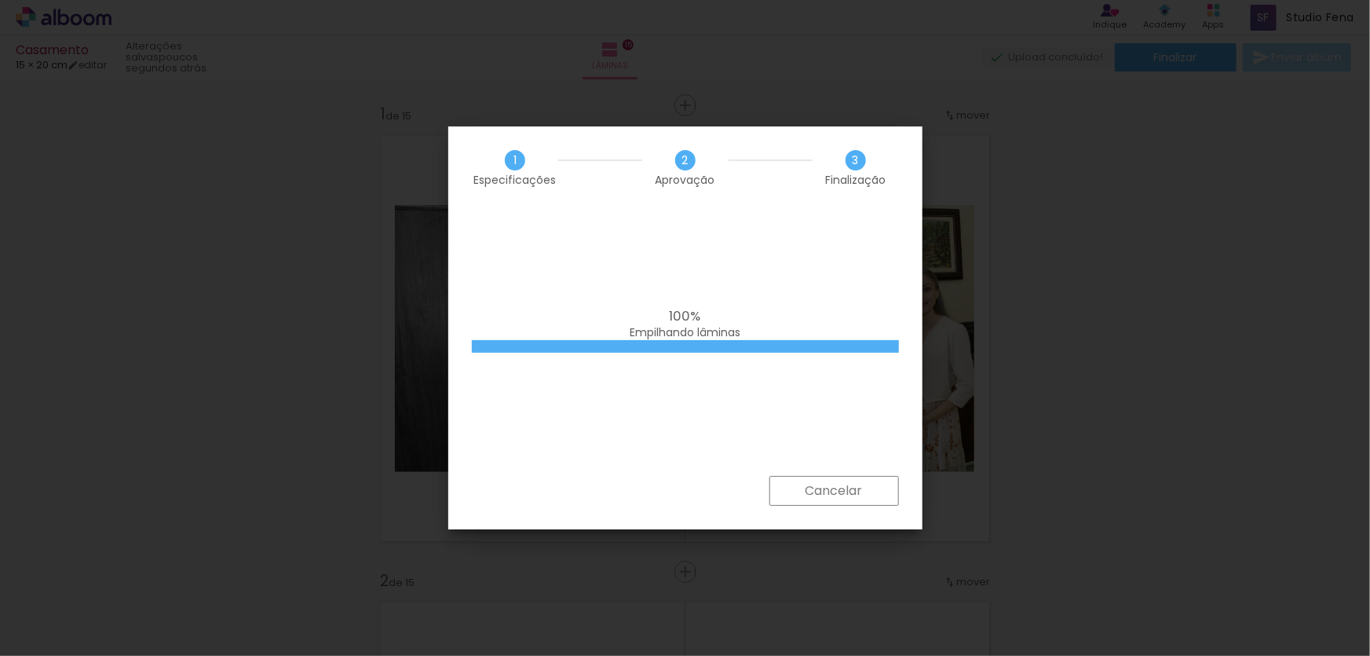
scroll to position [5615, 0]
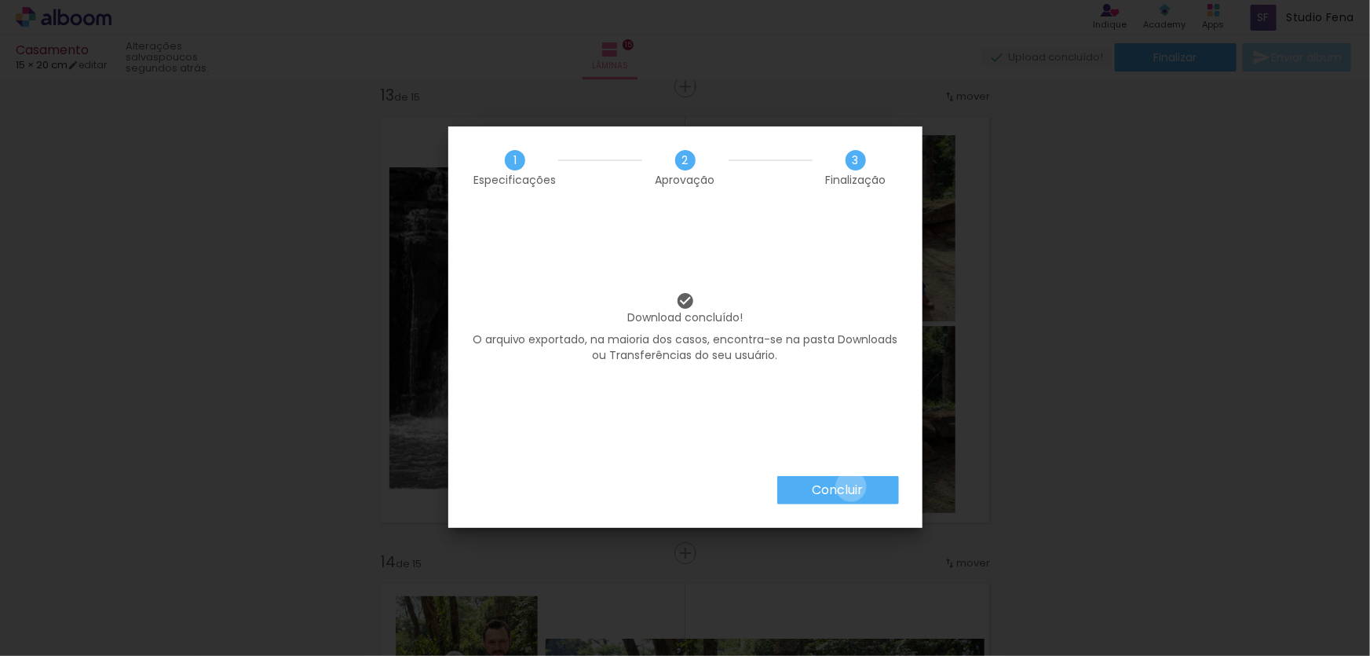
click at [0, 0] on slot "Concluir" at bounding box center [0, 0] width 0 height 0
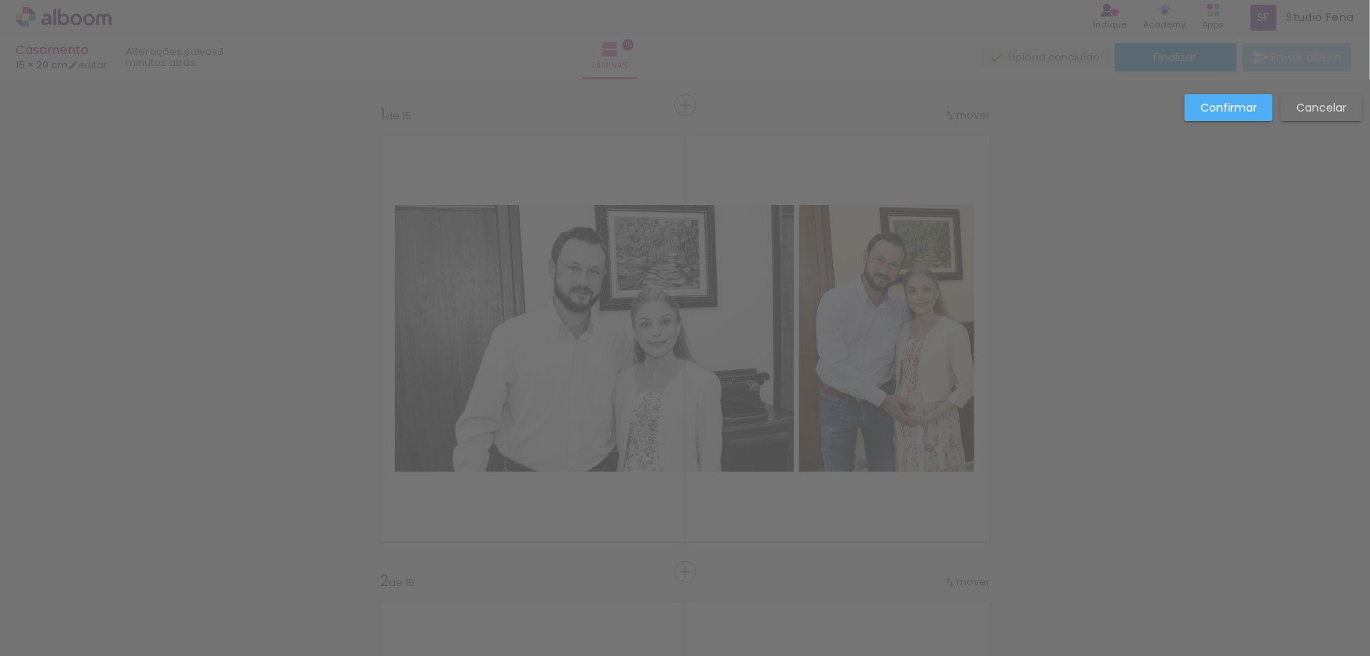
scroll to position [3284, 0]
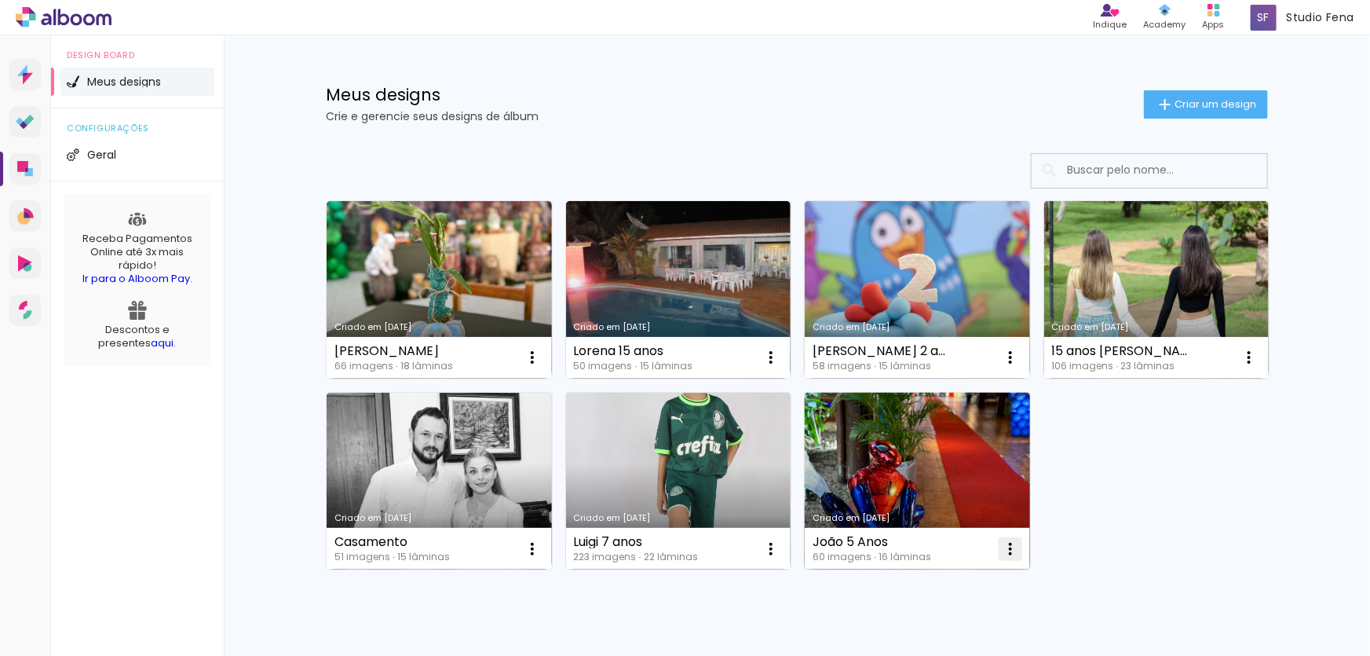
click at [1001, 547] on iron-icon at bounding box center [1010, 548] width 19 height 19
click at [915, 579] on span "Abrir" at bounding box center [912, 584] width 24 height 11
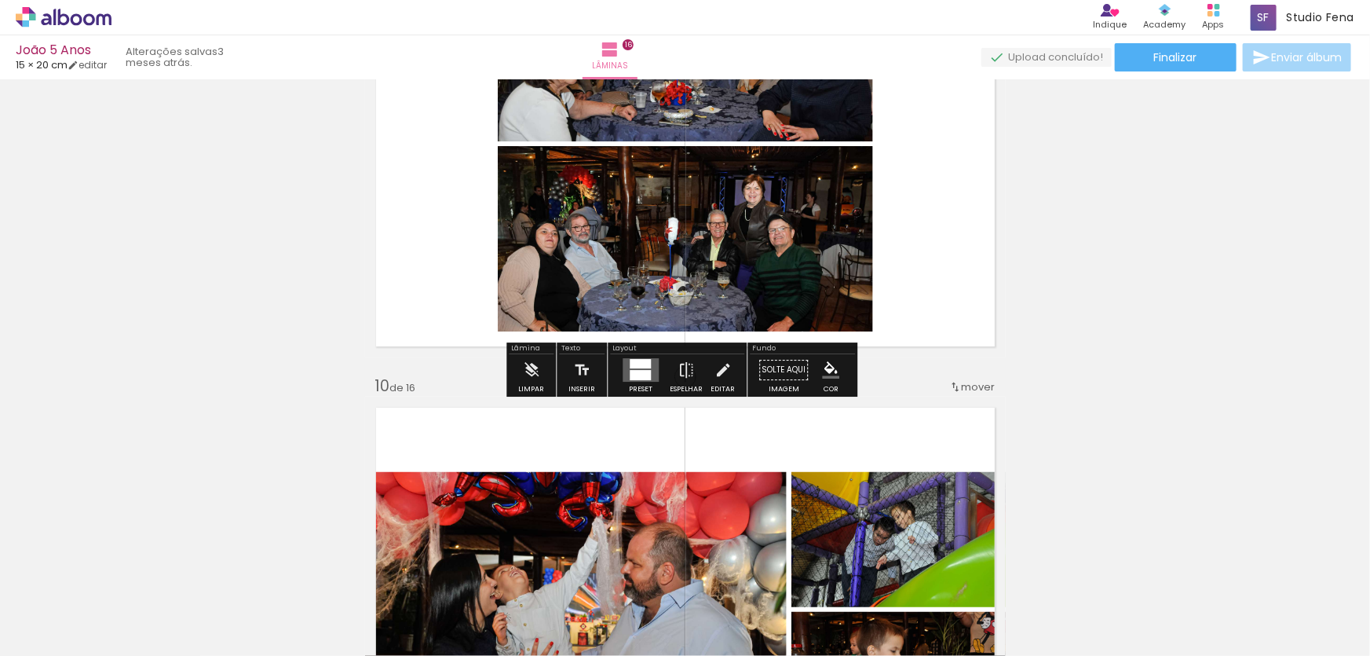
scroll to position [3687, 0]
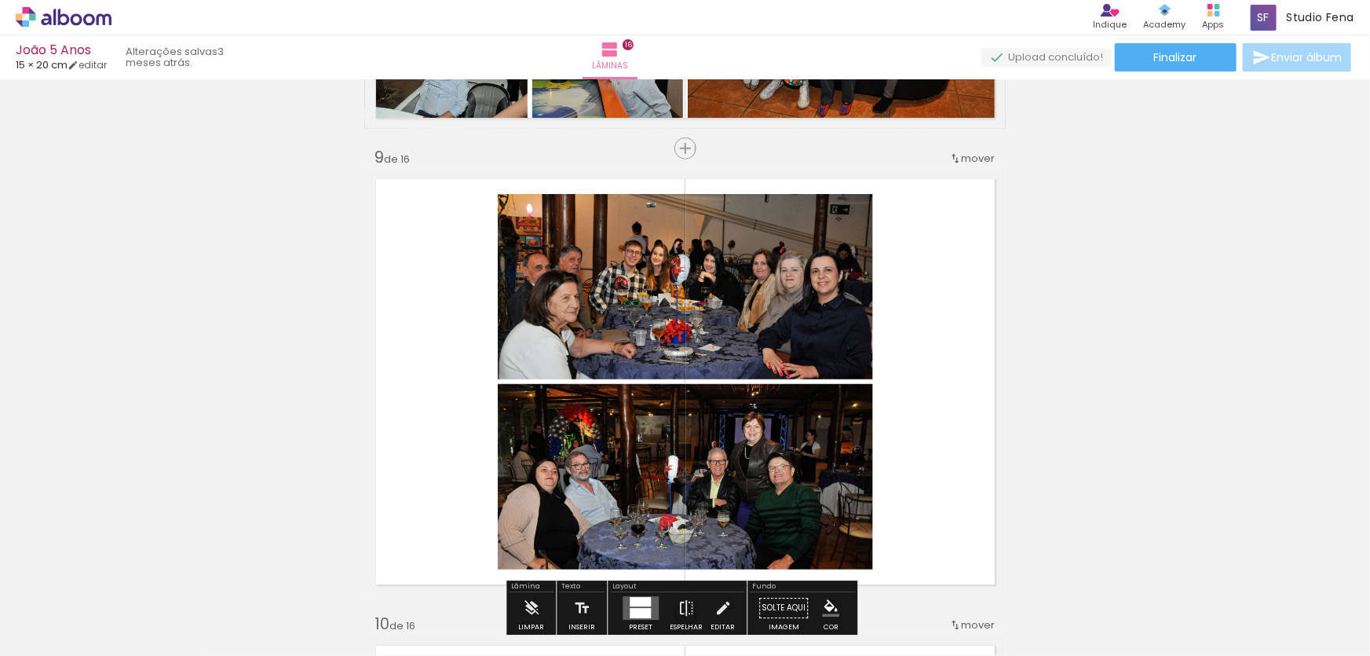
click at [217, 233] on div "Inserir lâmina 1 de 16 Inserir lâmina 2 de 16 Inserir lâmina 3 de 16 Inserir lâ…" at bounding box center [685, 361] width 1370 height 7928
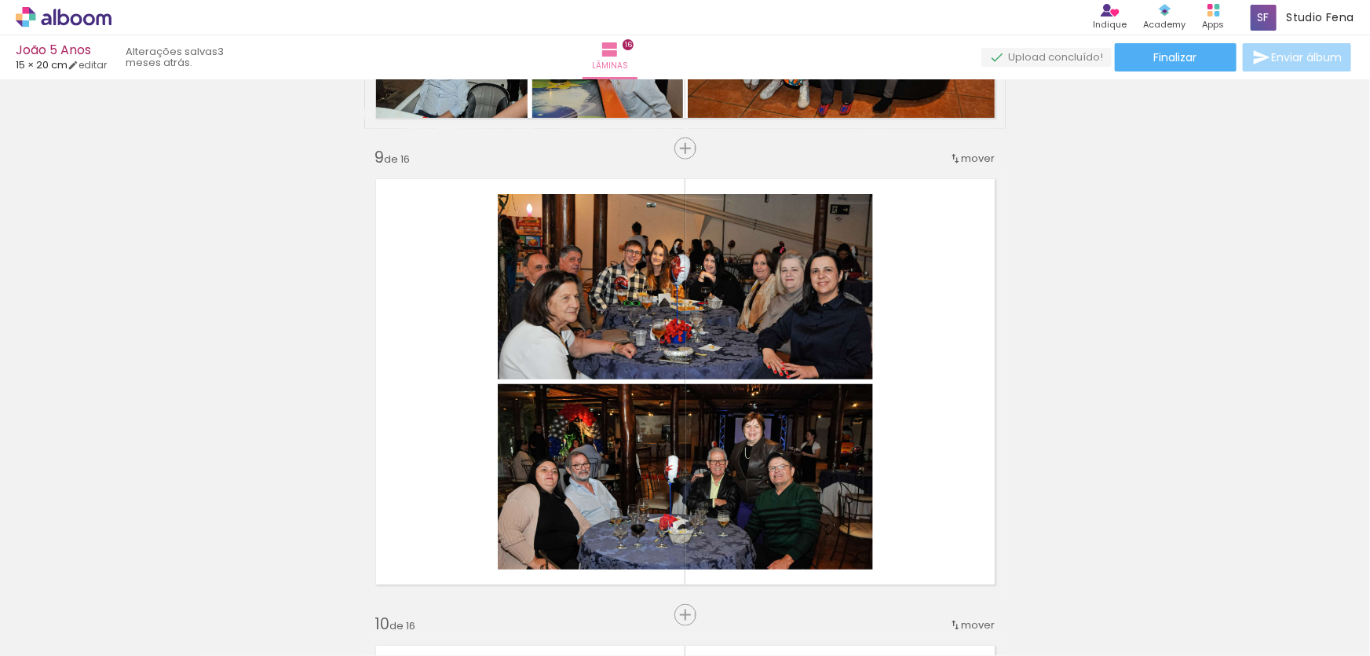
click at [1137, 214] on div "Inserir lâmina 1 de 16 Inserir lâmina 2 de 16 Inserir lâmina 3 de 16 Inserir lâ…" at bounding box center [685, 361] width 1370 height 7928
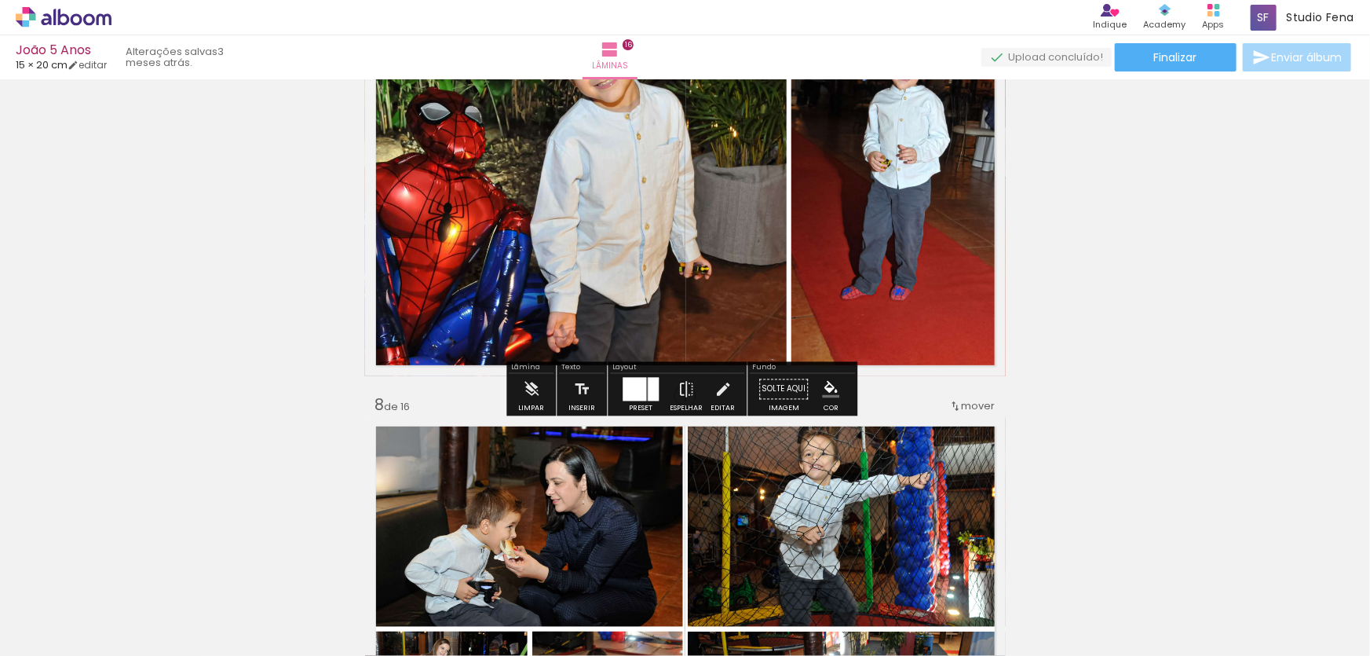
scroll to position [2735, 0]
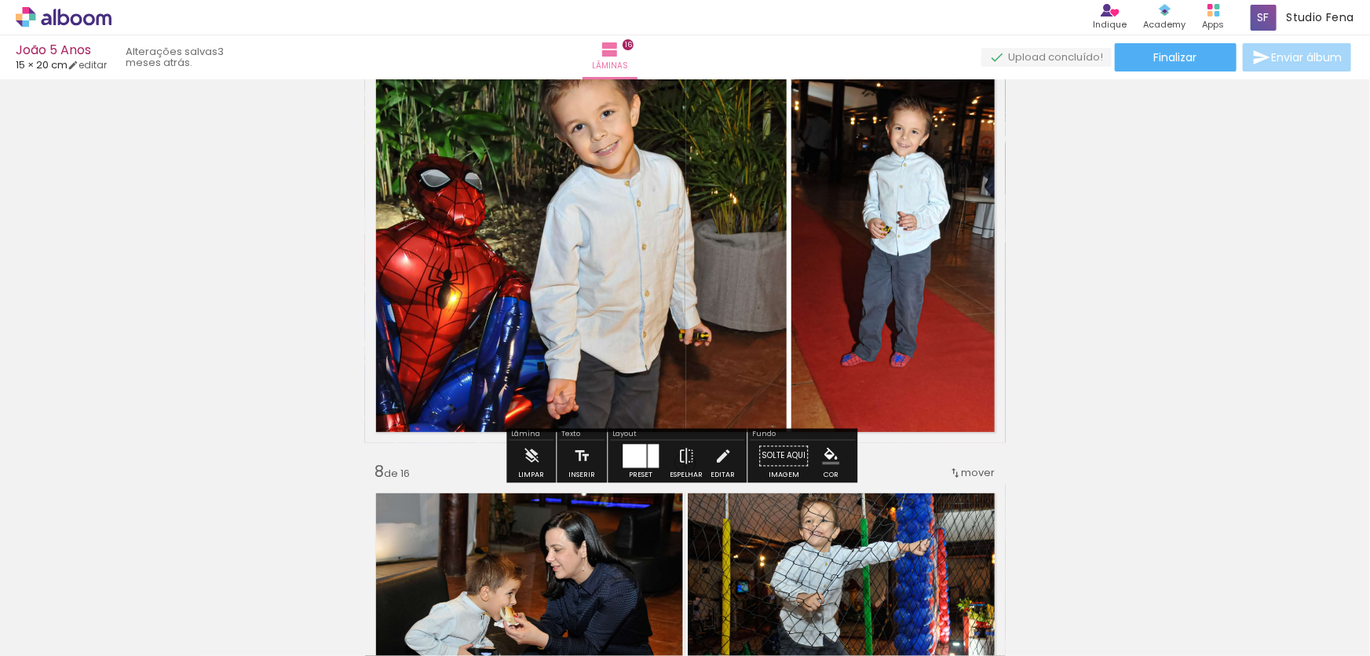
scroll to position [2909, 0]
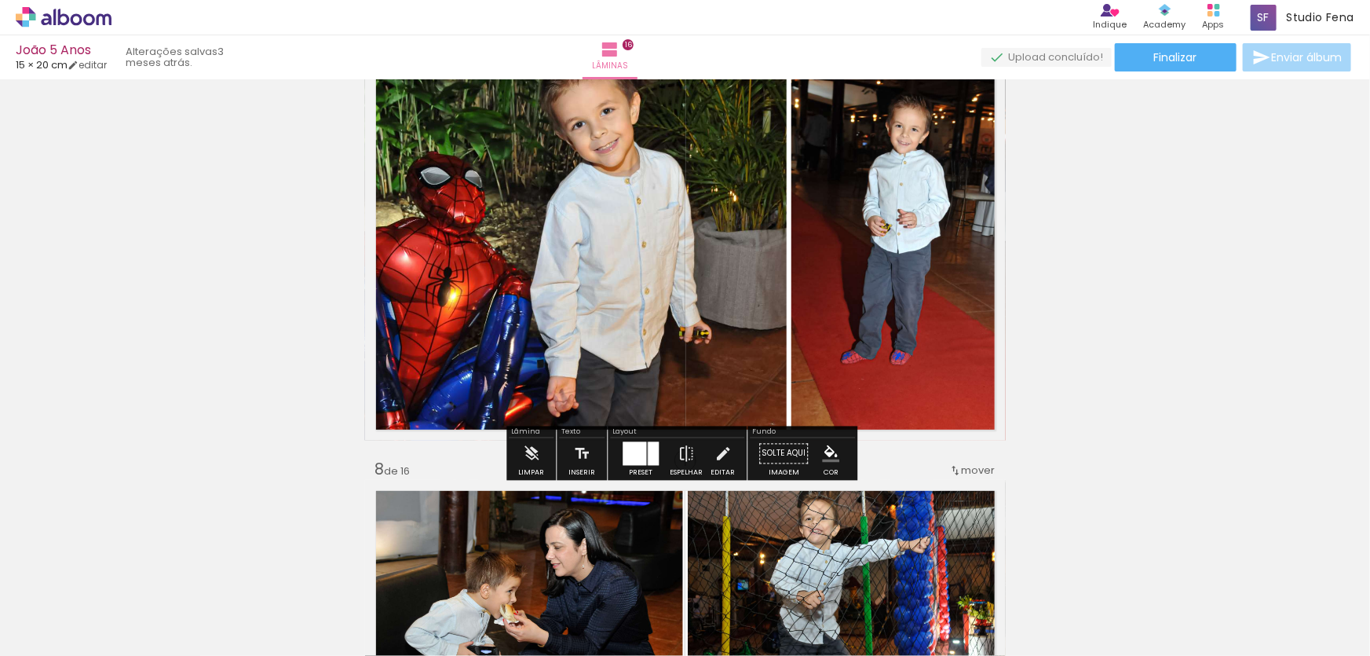
click at [101, 65] on link "editar" at bounding box center [87, 64] width 39 height 13
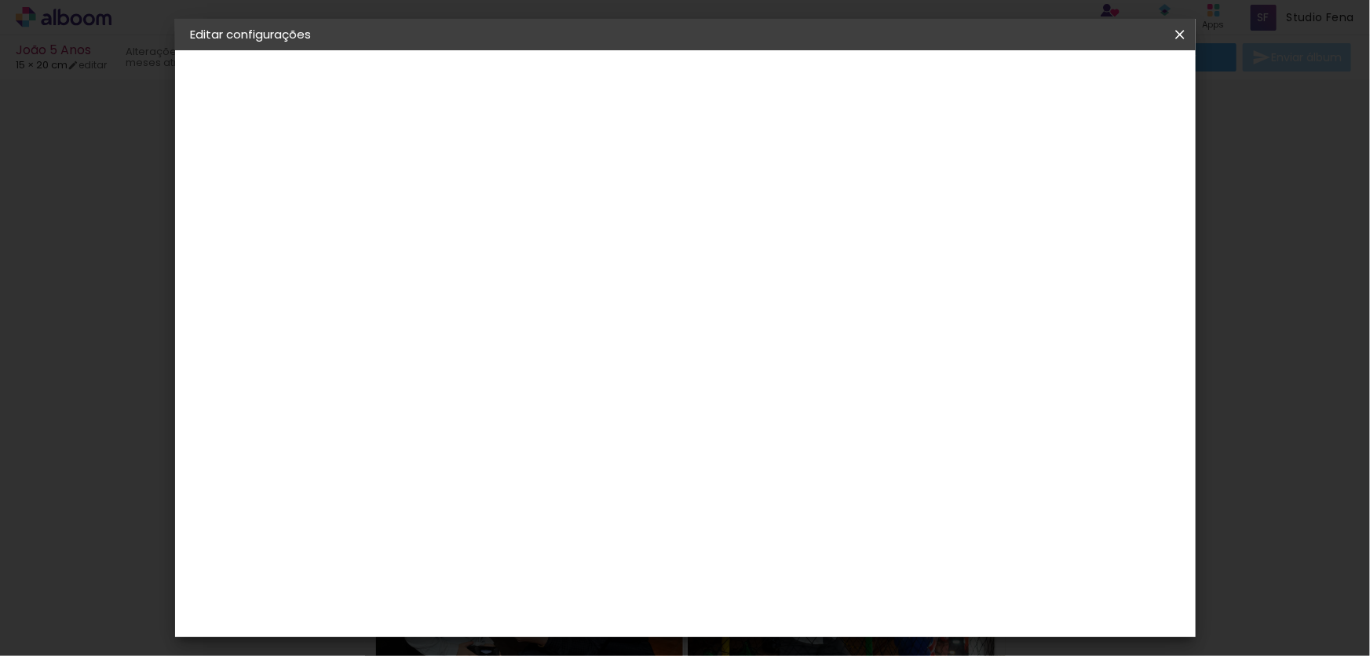
type input "20"
type input "30"
type paper-checkbox "on"
click at [910, 180] on div "Mostrar sangria" at bounding box center [857, 181] width 104 height 20
click at [805, 183] on div at bounding box center [798, 180] width 14 height 14
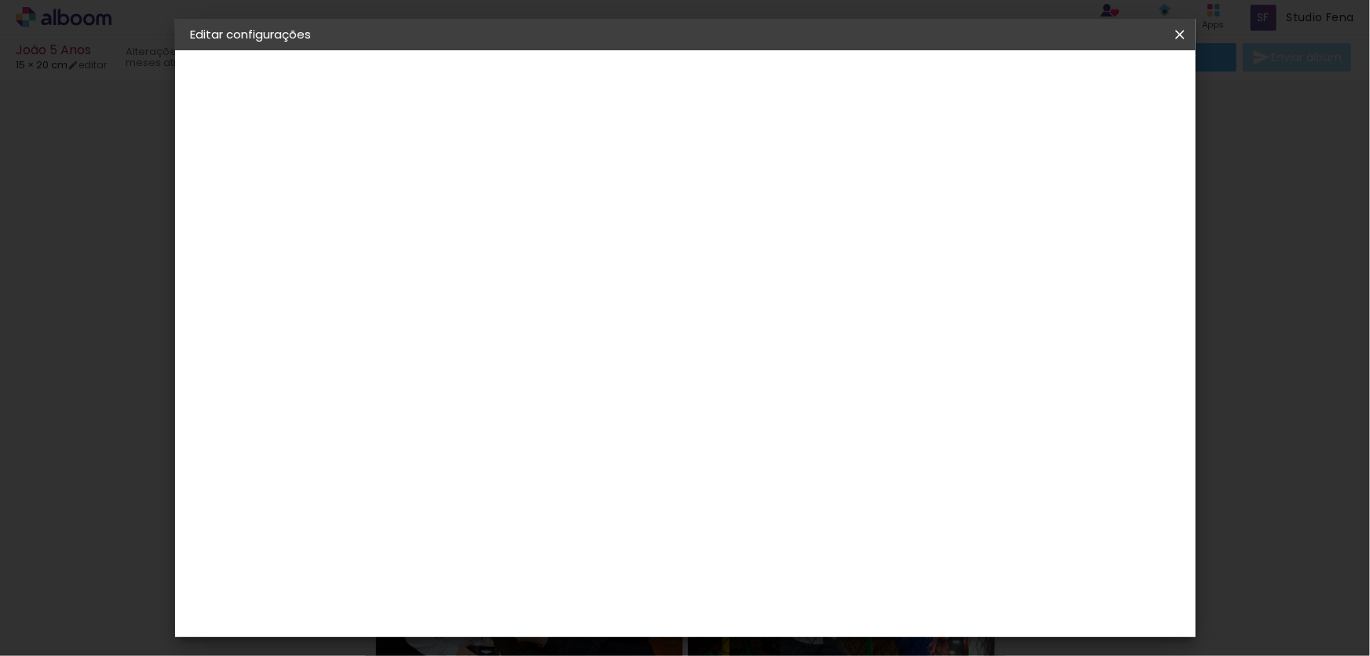
click at [805, 183] on div at bounding box center [798, 180] width 14 height 14
click at [910, 184] on div "Mostrar sangria" at bounding box center [857, 181] width 104 height 20
click at [1174, 38] on iron-icon at bounding box center [1180, 35] width 19 height 16
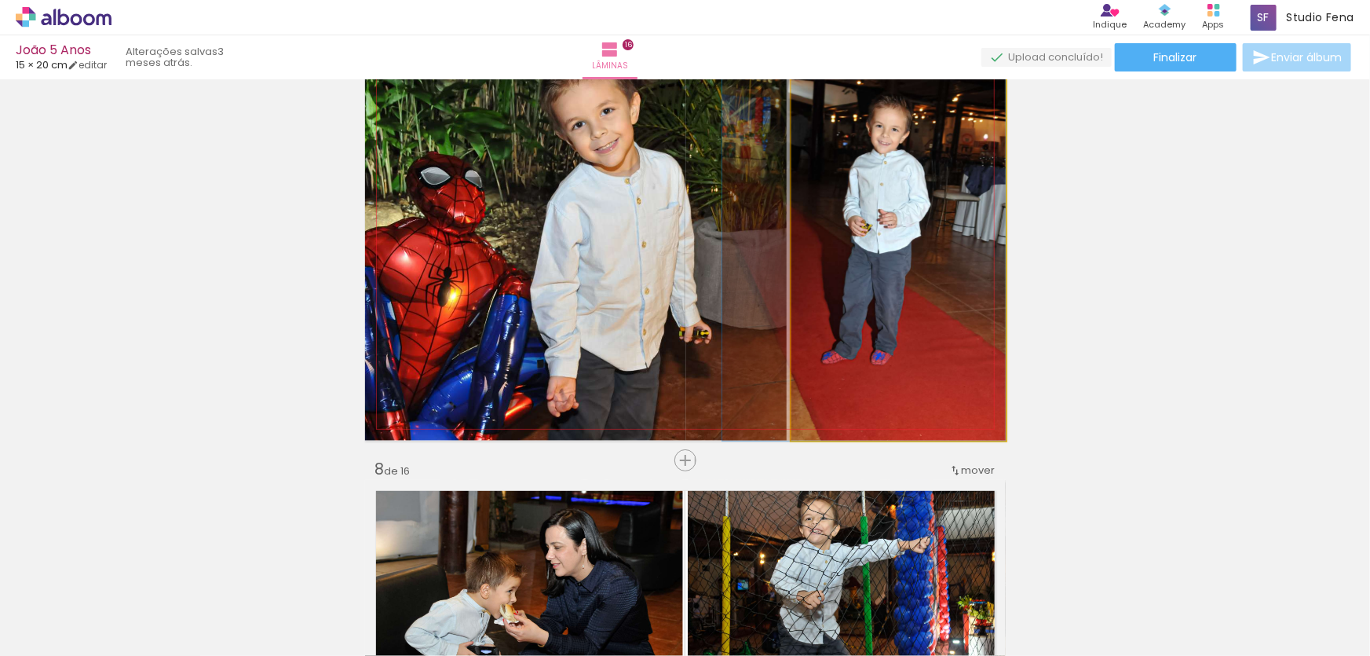
click at [908, 313] on div at bounding box center [863, 226] width 283 height 427
click at [906, 312] on div at bounding box center [863, 226] width 283 height 427
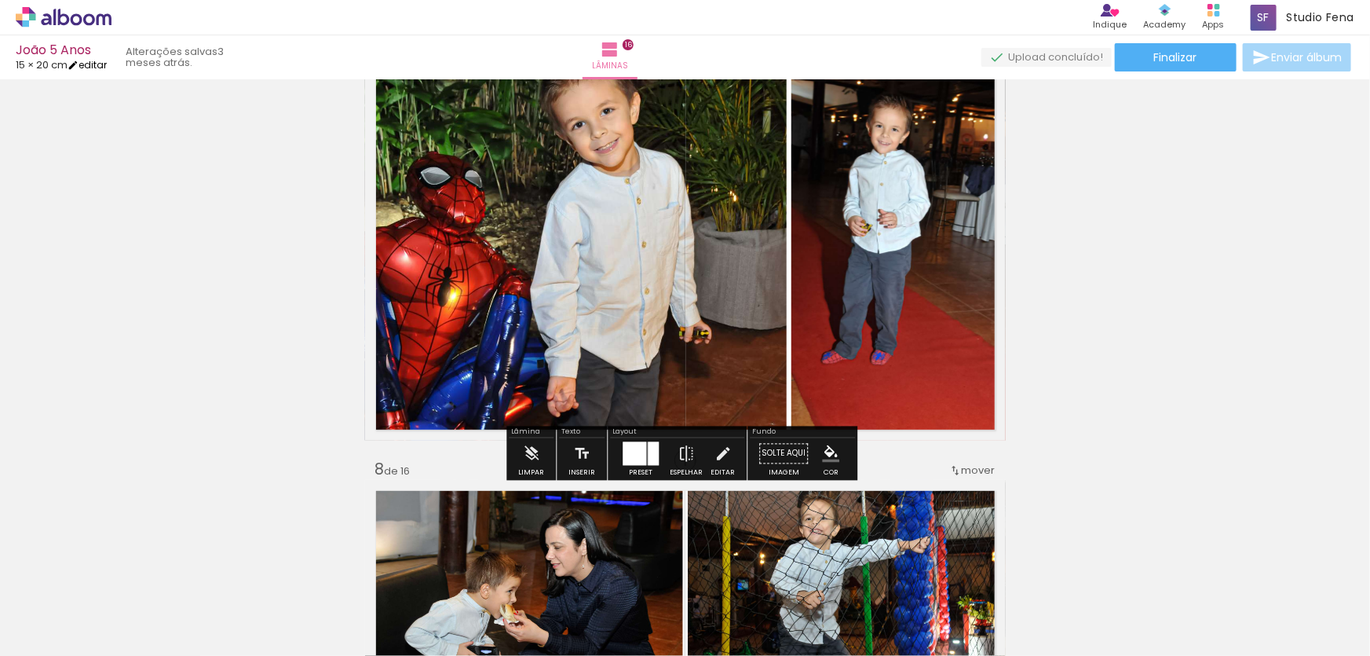
click at [107, 62] on link "editar" at bounding box center [87, 64] width 39 height 13
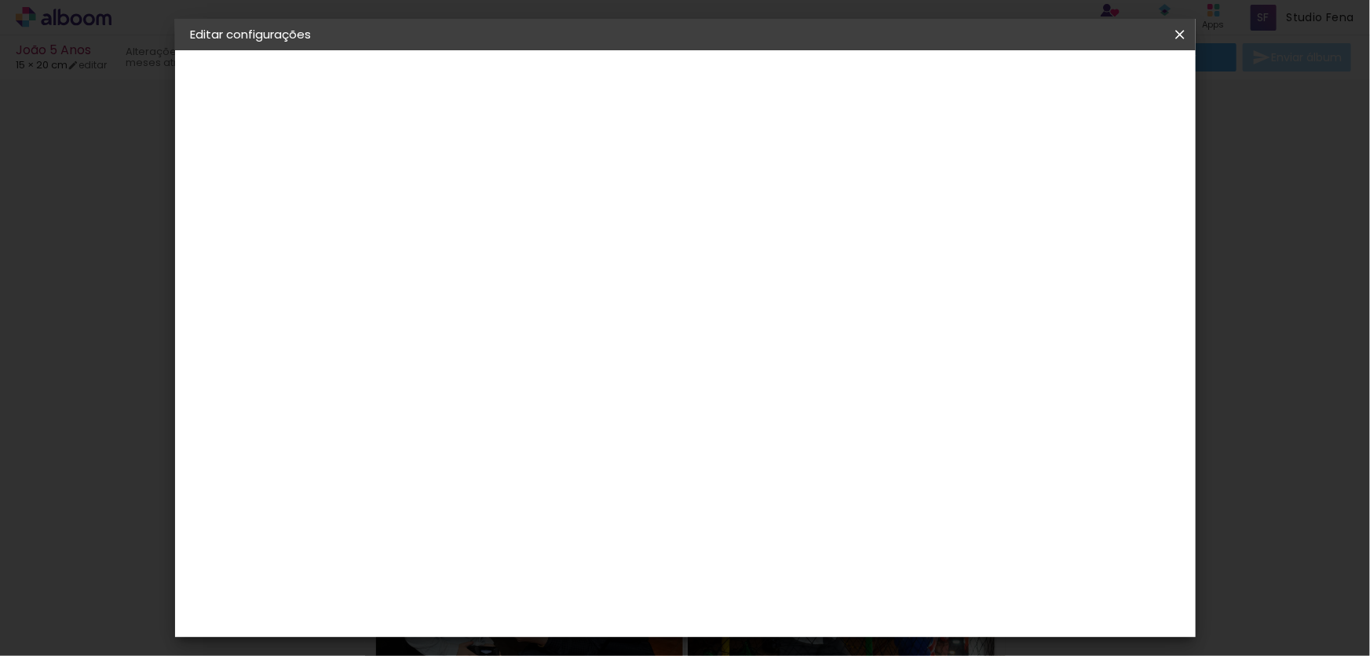
click at [805, 180] on div at bounding box center [798, 180] width 14 height 14
click at [882, 89] on span "Salvar configurações" at bounding box center [826, 89] width 111 height 22
click at [1097, 86] on iron-overlay-backdrop at bounding box center [685, 328] width 1370 height 656
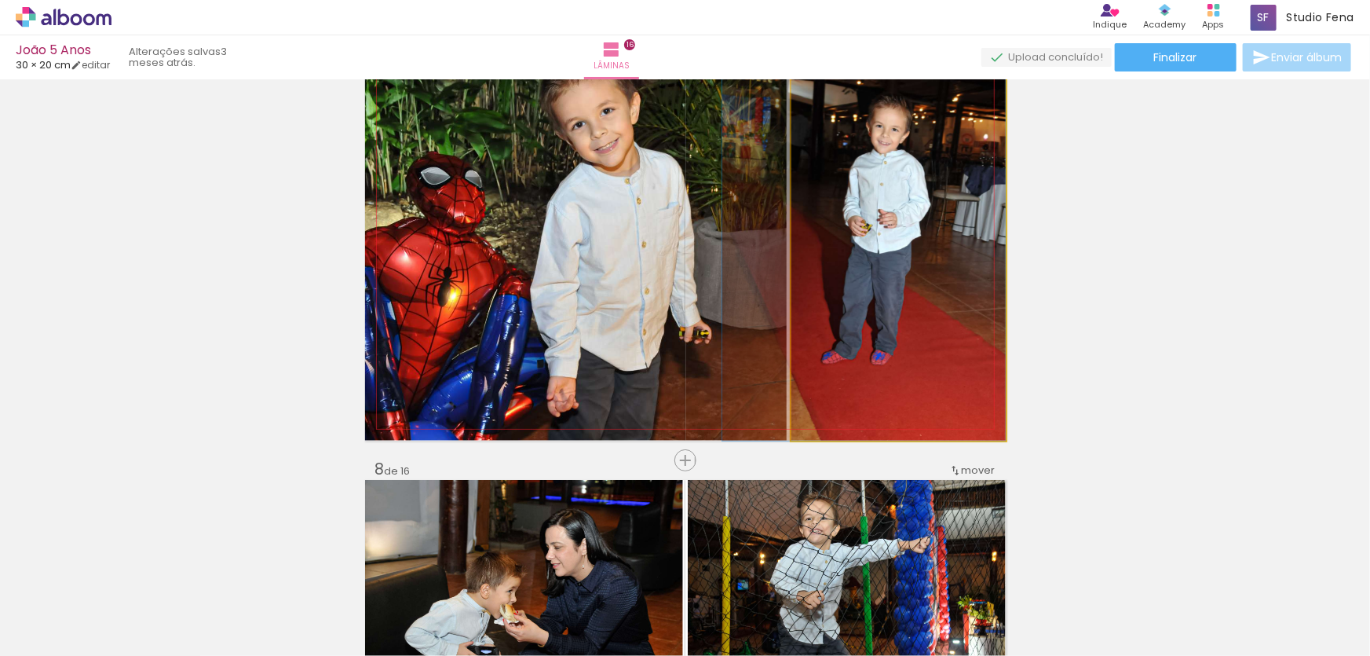
click at [926, 298] on div at bounding box center [863, 226] width 283 height 427
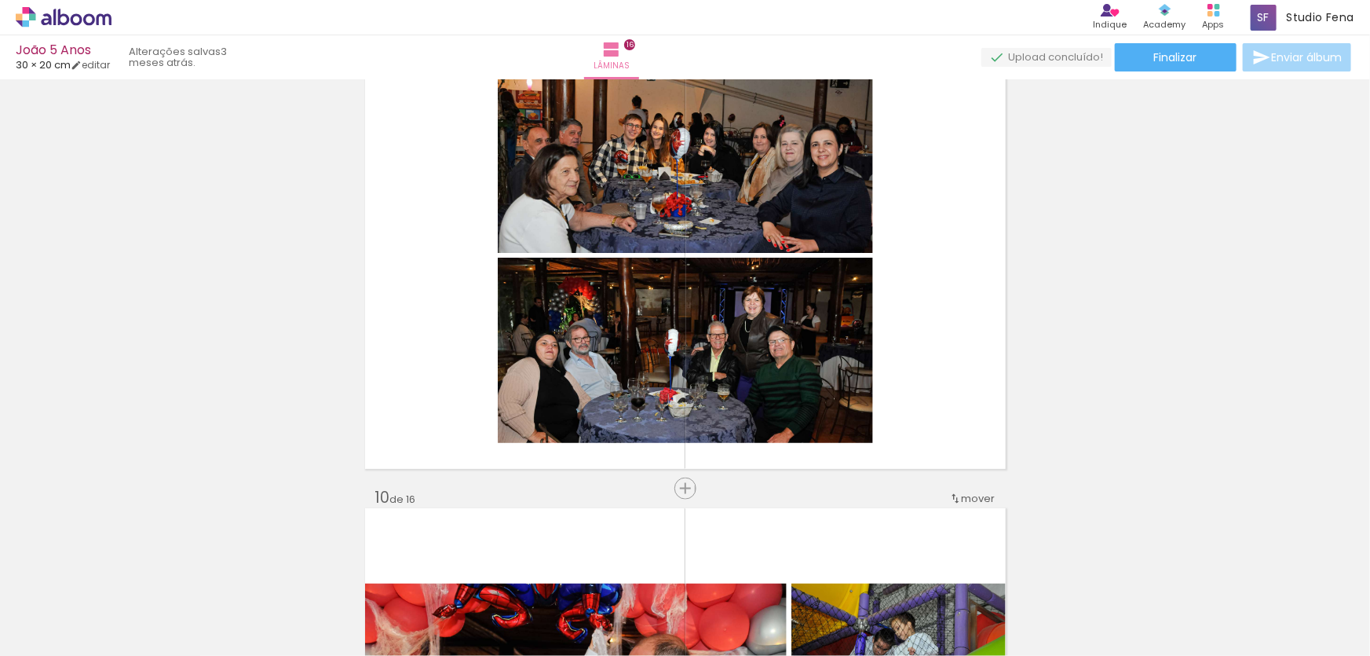
scroll to position [3899, 0]
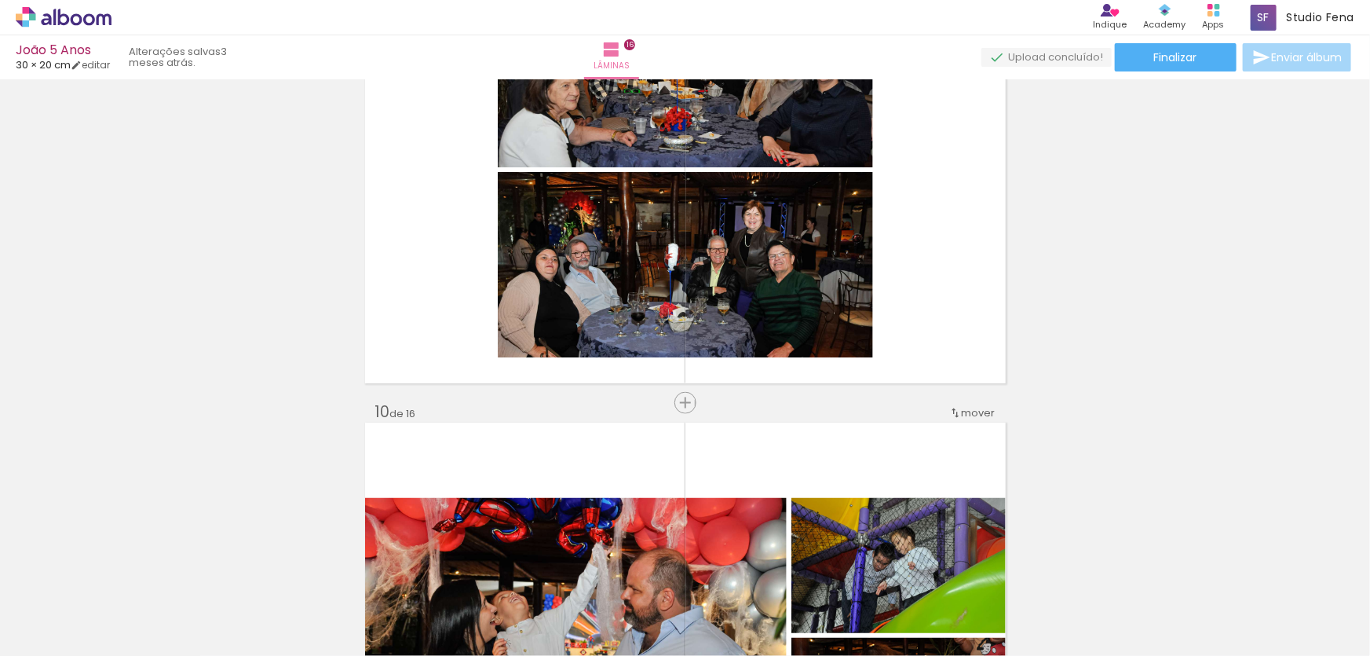
click at [1054, 264] on div "Inserir lâmina 1 de 16 Inserir lâmina 2 de 16 Inserir lâmina 3 de 16 Inserir lâ…" at bounding box center [685, 149] width 1370 height 7928
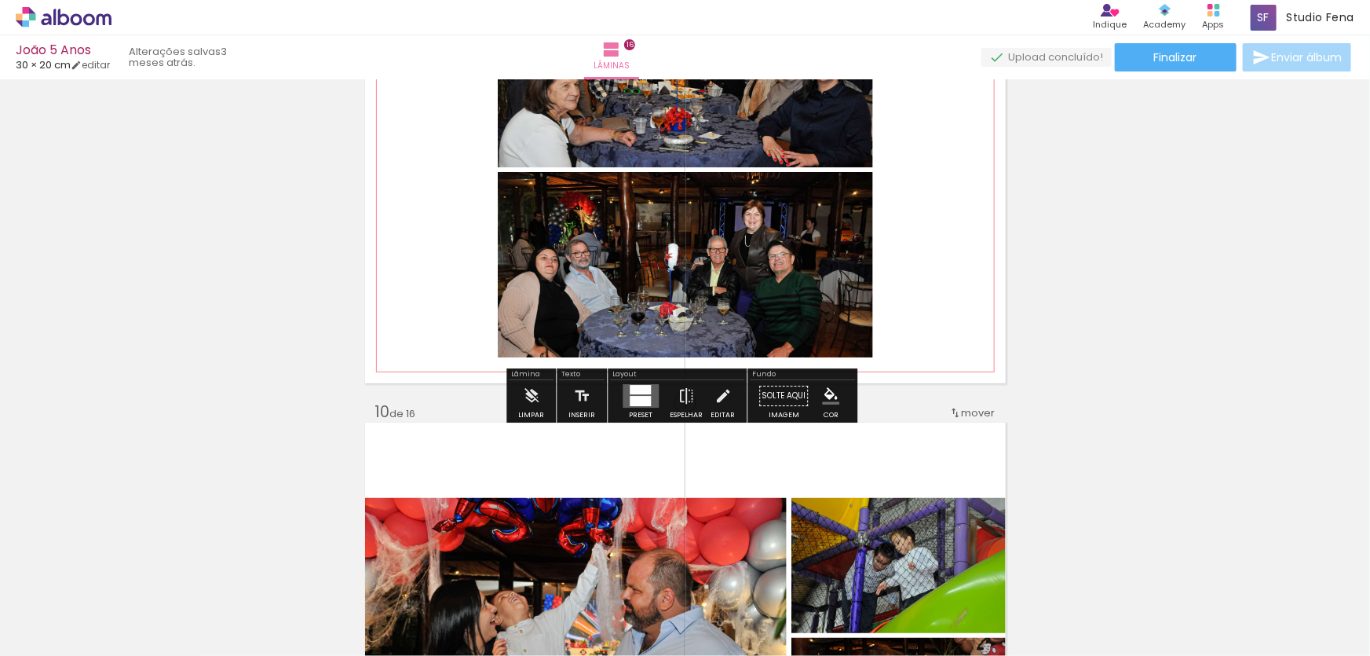
click at [944, 290] on quentale-layouter at bounding box center [685, 169] width 641 height 427
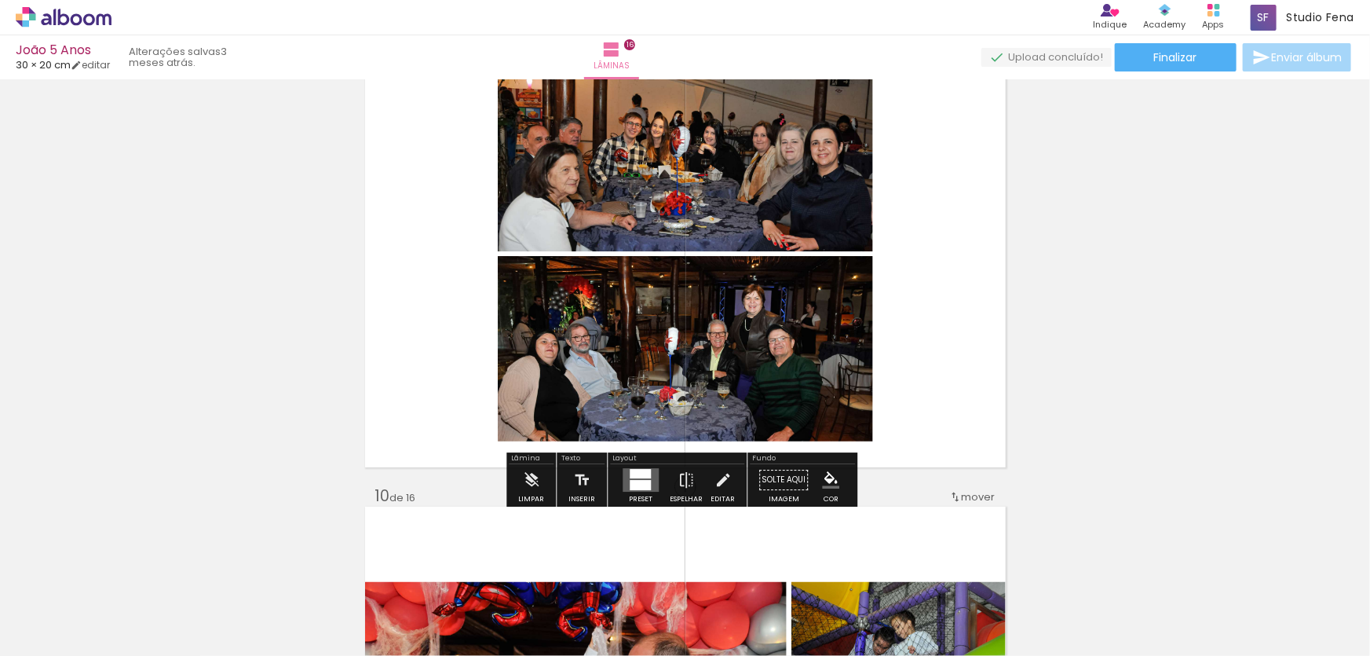
scroll to position [3811, 0]
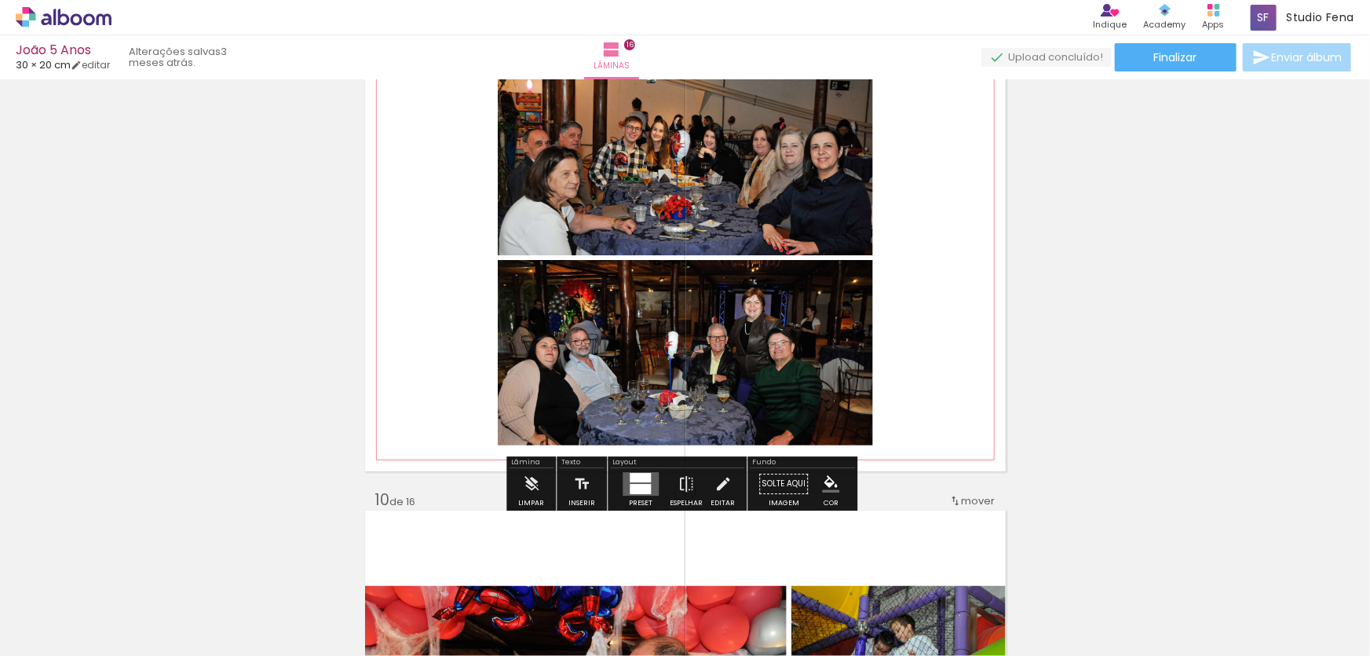
click at [949, 262] on quentale-layouter at bounding box center [685, 257] width 641 height 427
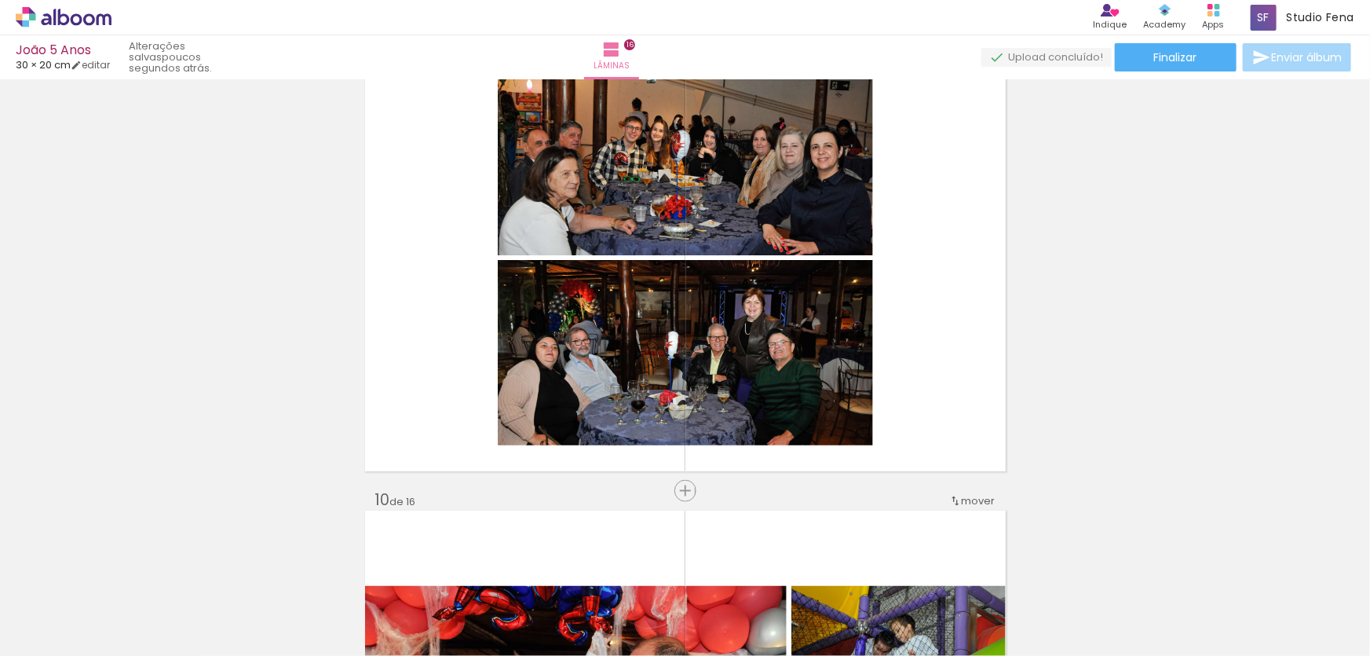
click at [126, 570] on iron-icon at bounding box center [123, 571] width 16 height 16
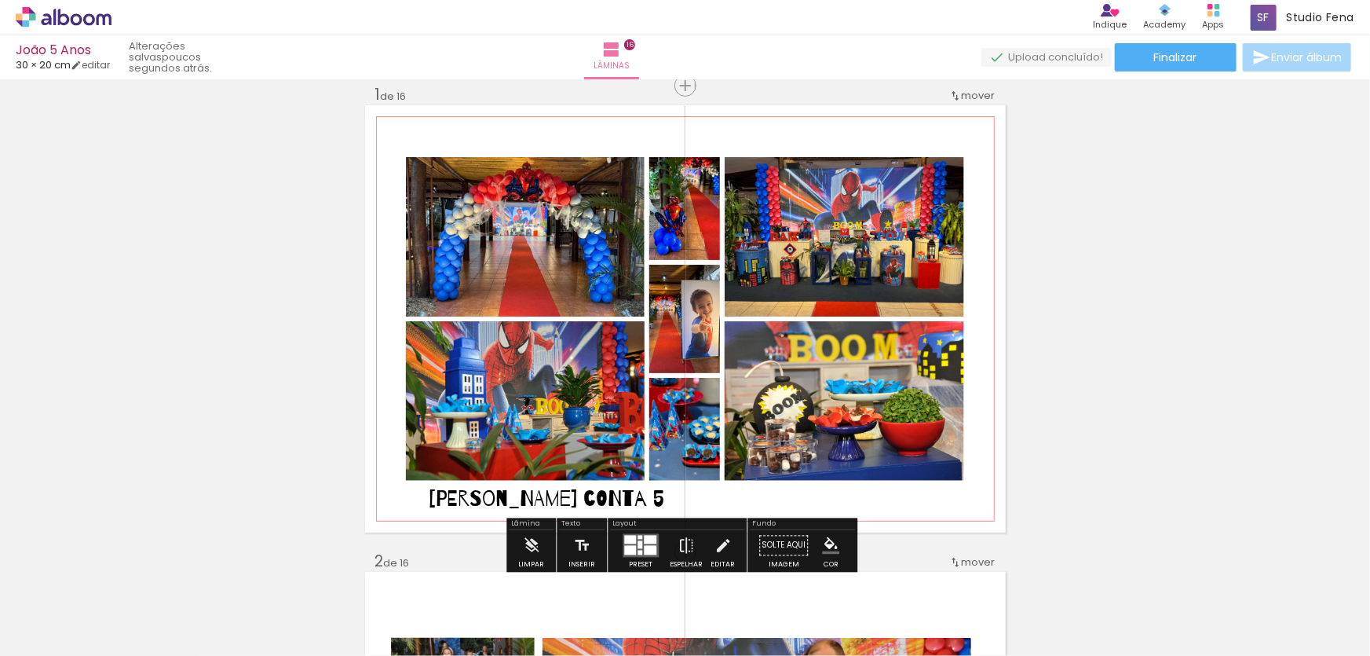
scroll to position [20, 0]
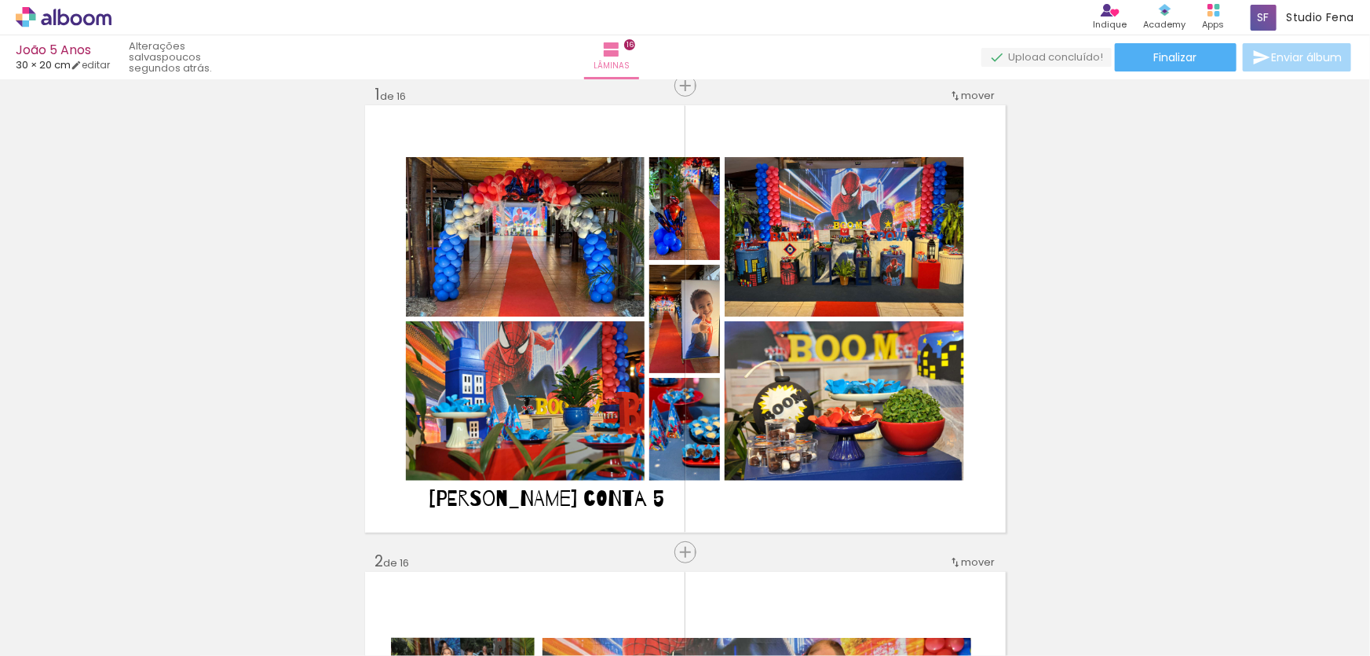
click at [131, 566] on iron-icon at bounding box center [123, 571] width 16 height 16
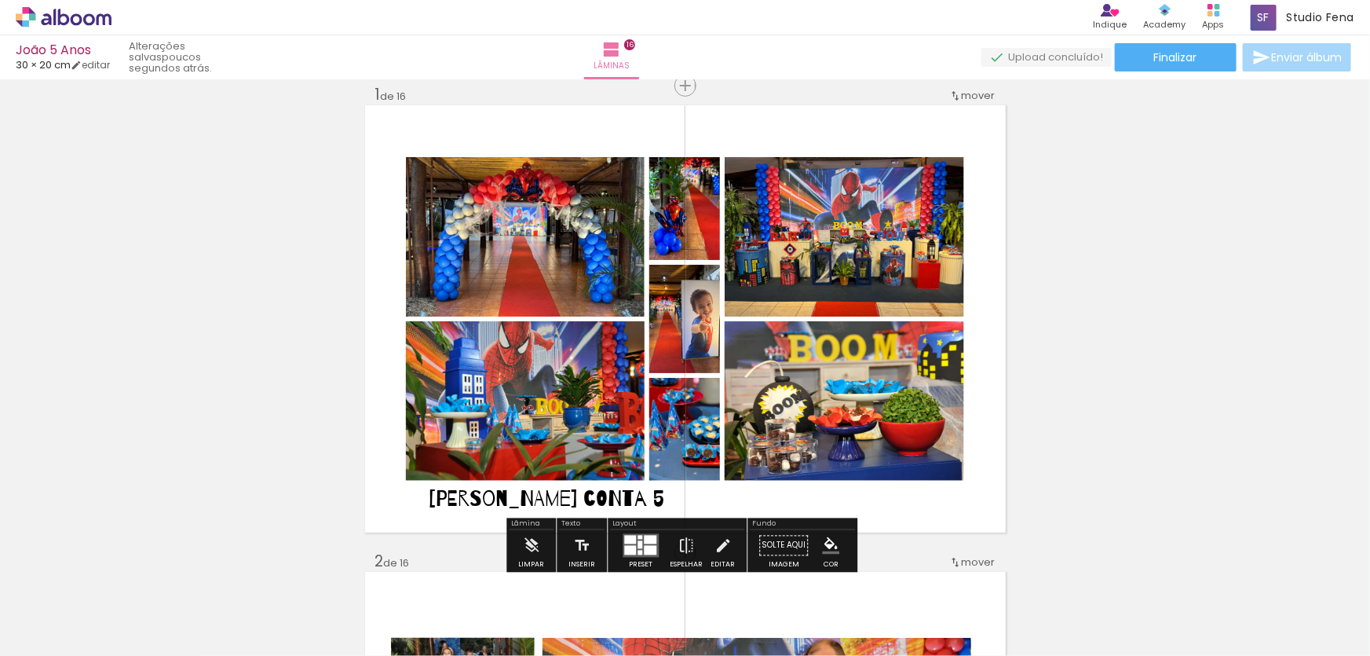
click at [132, 581] on paper-icon-button at bounding box center [123, 571] width 20 height 20
click at [1228, 644] on quentale-thumb at bounding box center [1247, 602] width 88 height 90
click at [1247, 643] on quentale-thumb at bounding box center [1247, 602] width 88 height 90
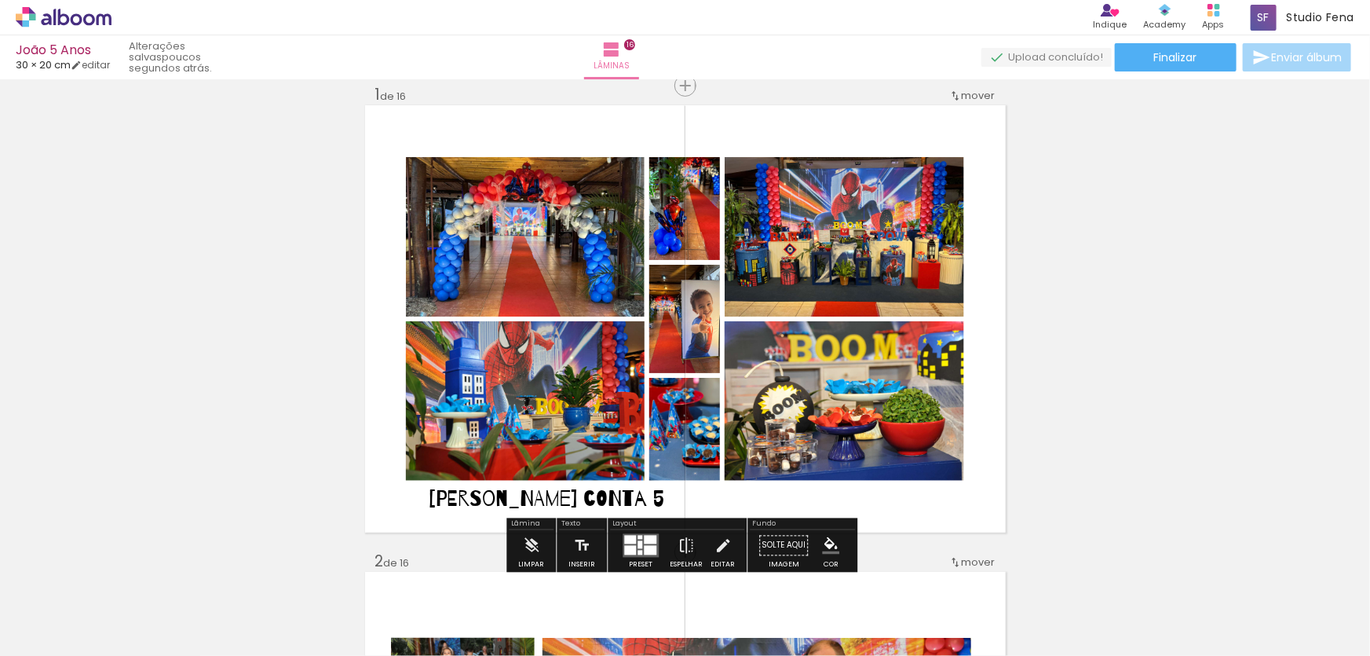
click at [1255, 644] on quentale-thumb at bounding box center [1247, 602] width 88 height 90
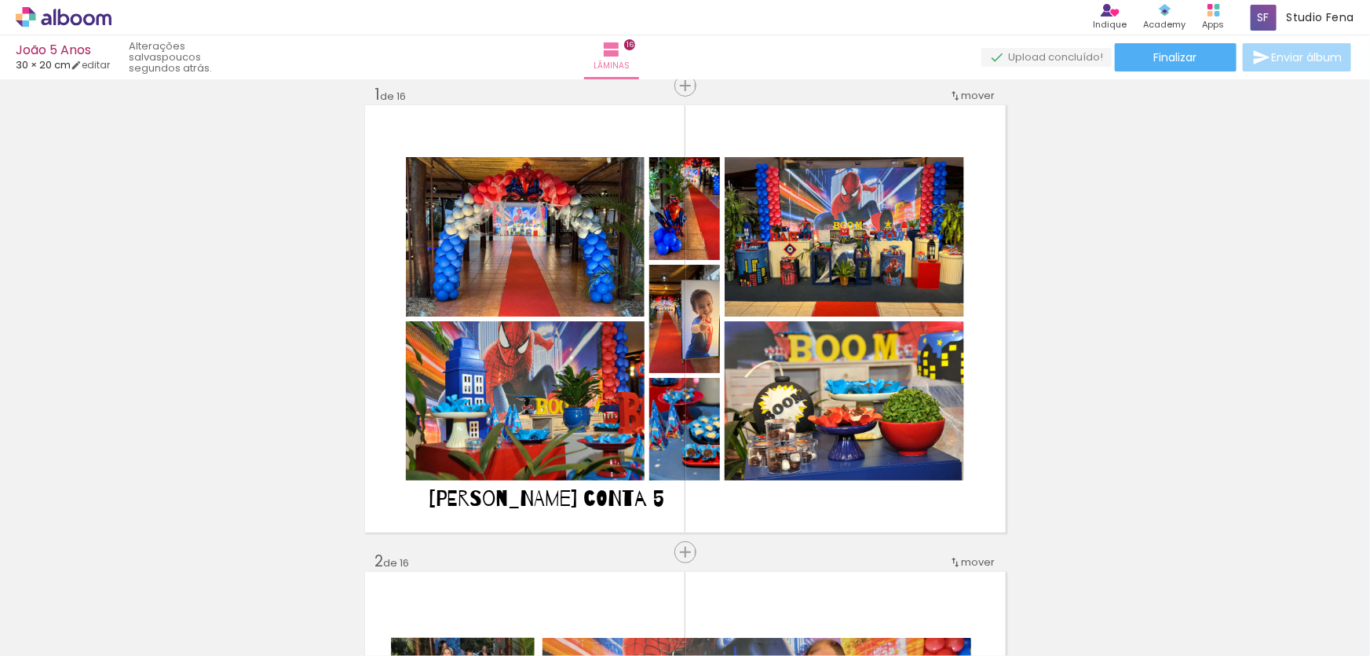
scroll to position [0, 4038]
